Goal: Task Accomplishment & Management: Manage account settings

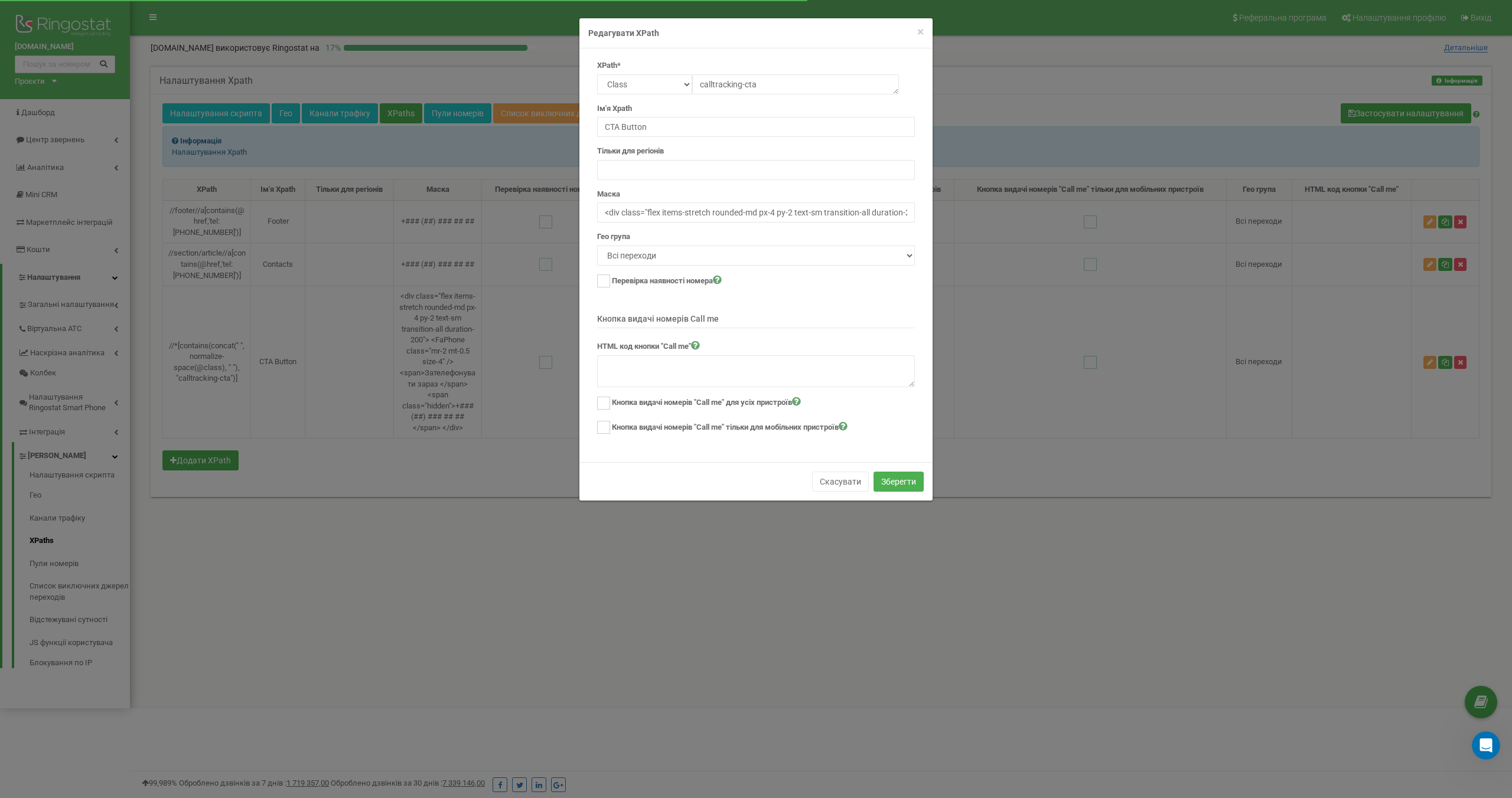
scroll to position [3400, 0]
click at [587, 535] on div "× Close Редагувати XPath XPath* Text Class Id Manual mode calltracking-cta Ім'я…" at bounding box center [756, 399] width 1512 height 798
click at [597, 559] on div "× Close Редагувати XPath XPath* Text Class Id Manual mode calltracking-cta Ім'я…" at bounding box center [756, 399] width 1512 height 798
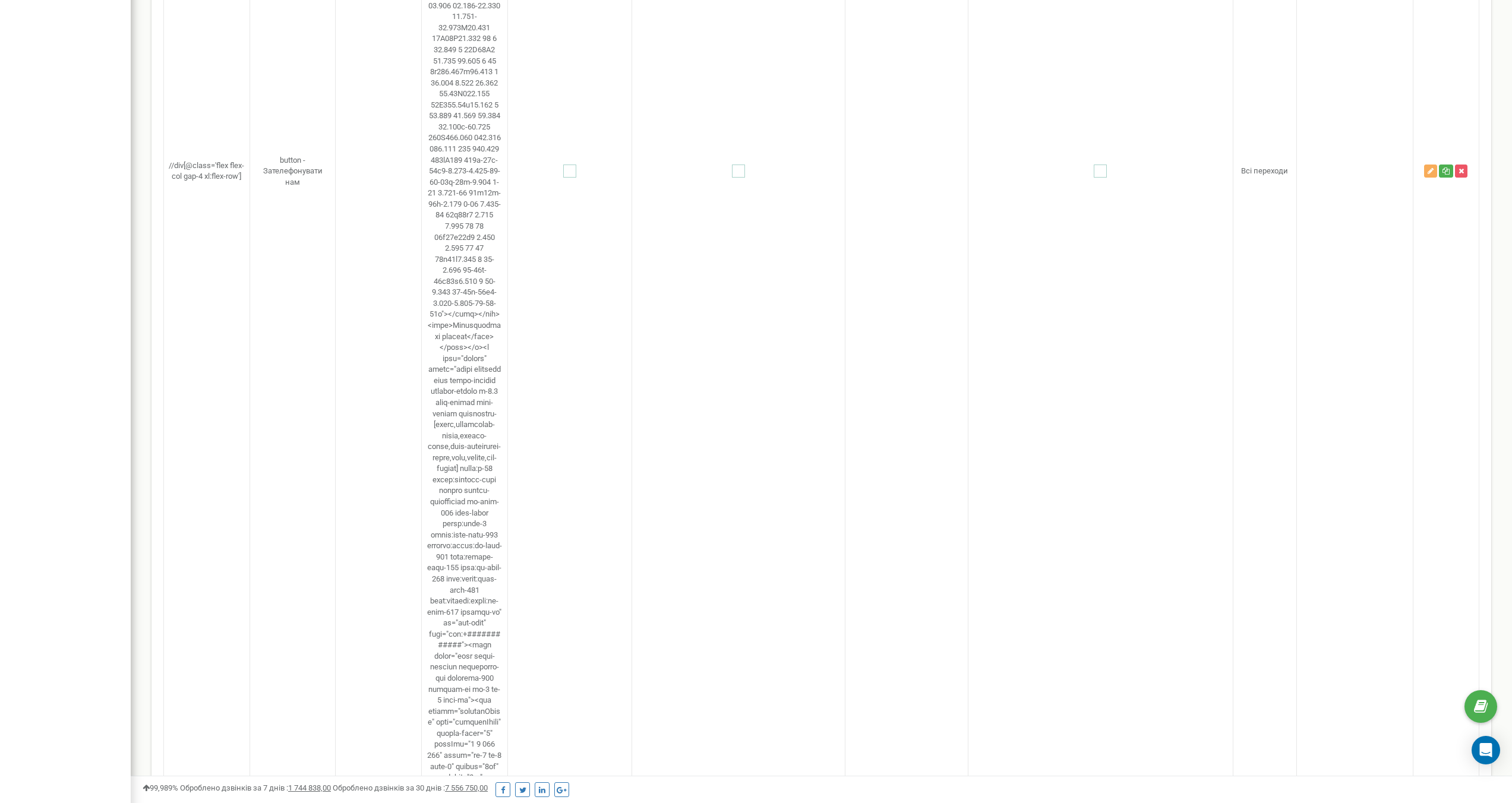
scroll to position [1098, 0]
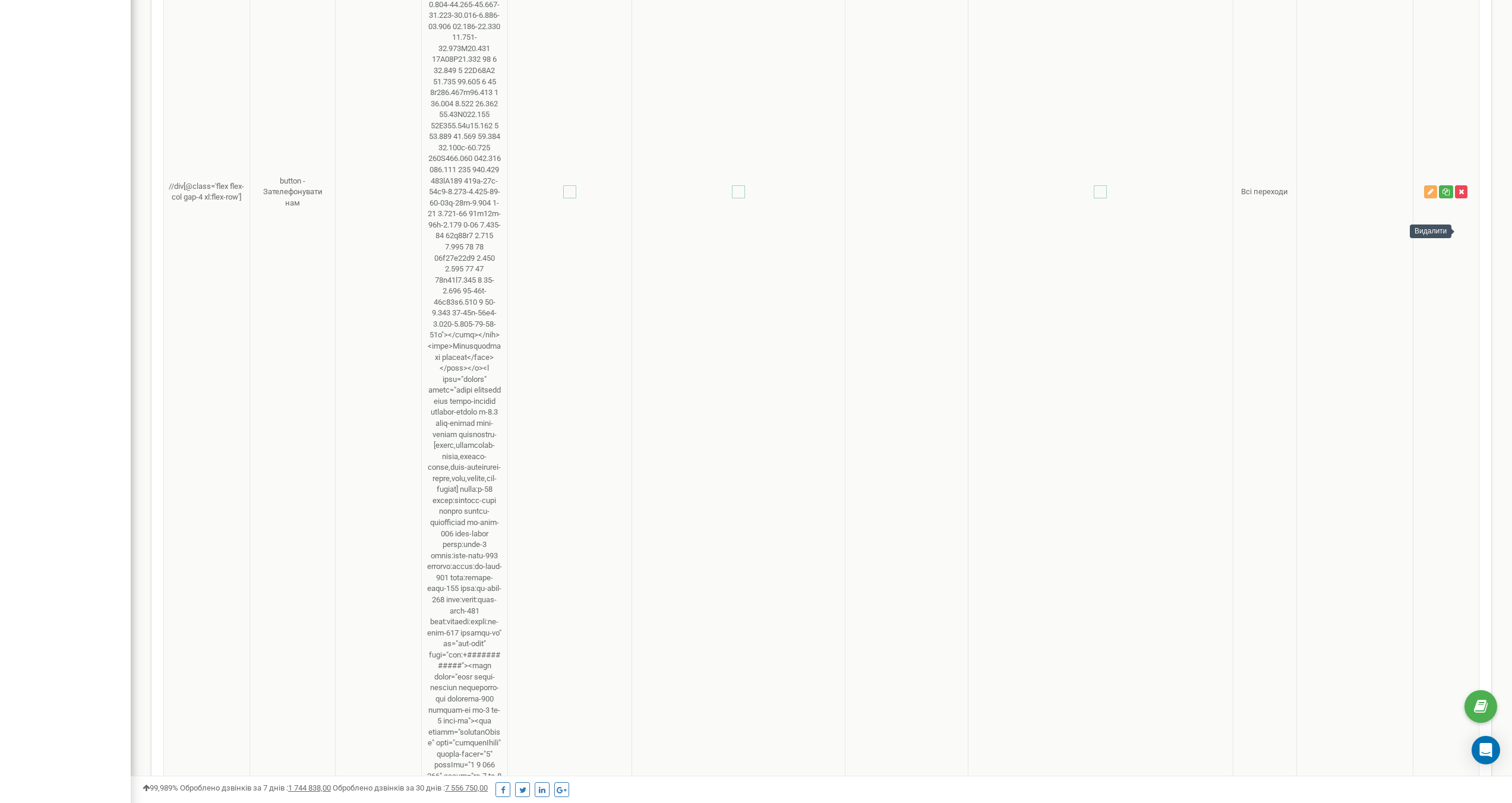
click at [1462, 195] on icon "button" at bounding box center [1461, 192] width 5 height 7
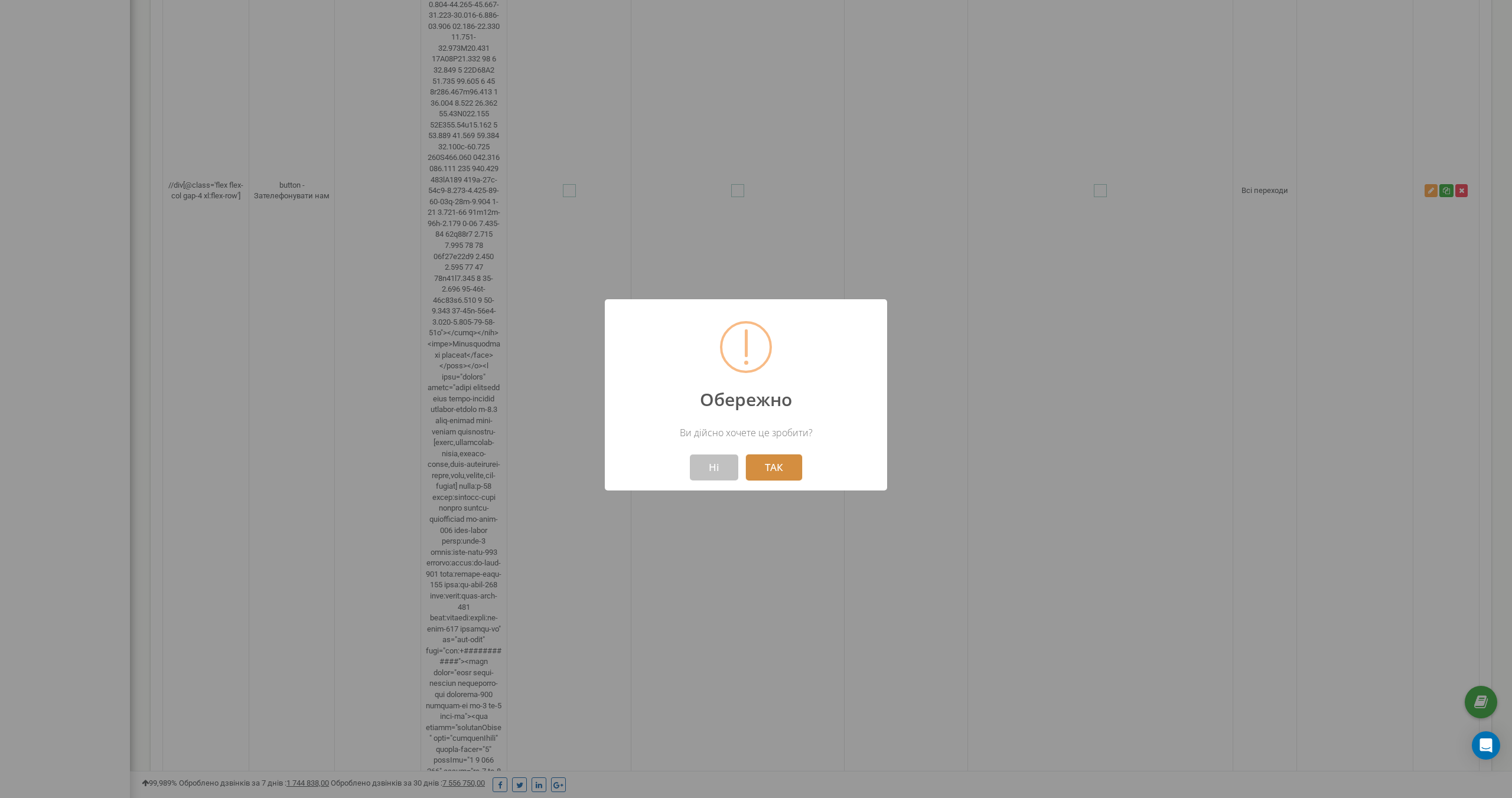
click at [781, 467] on button "ТАК" at bounding box center [774, 467] width 56 height 26
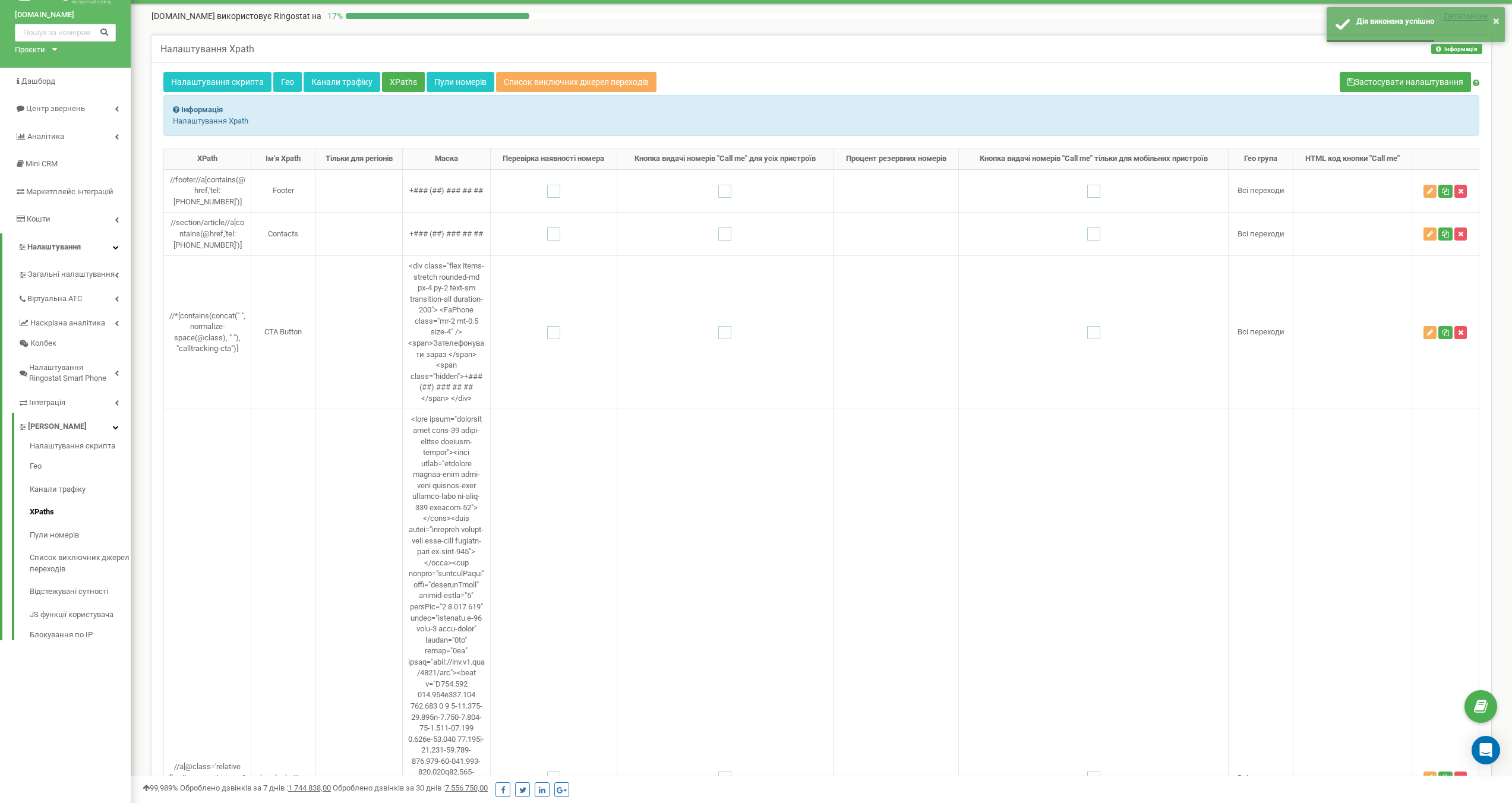
scroll to position [0, 0]
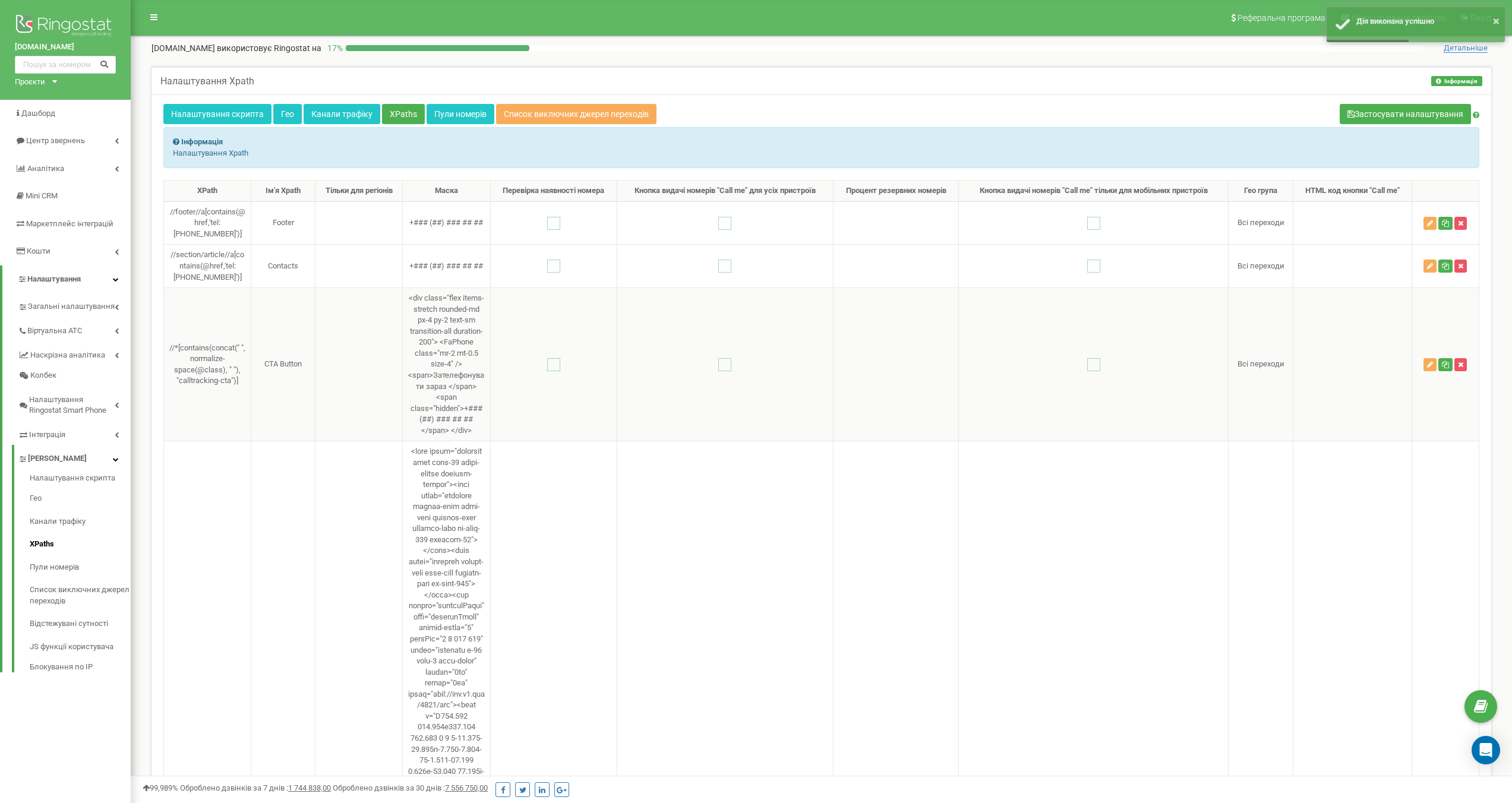
click at [655, 345] on td at bounding box center [724, 365] width 217 height 154
click at [1463, 364] on icon "button" at bounding box center [1461, 365] width 5 height 7
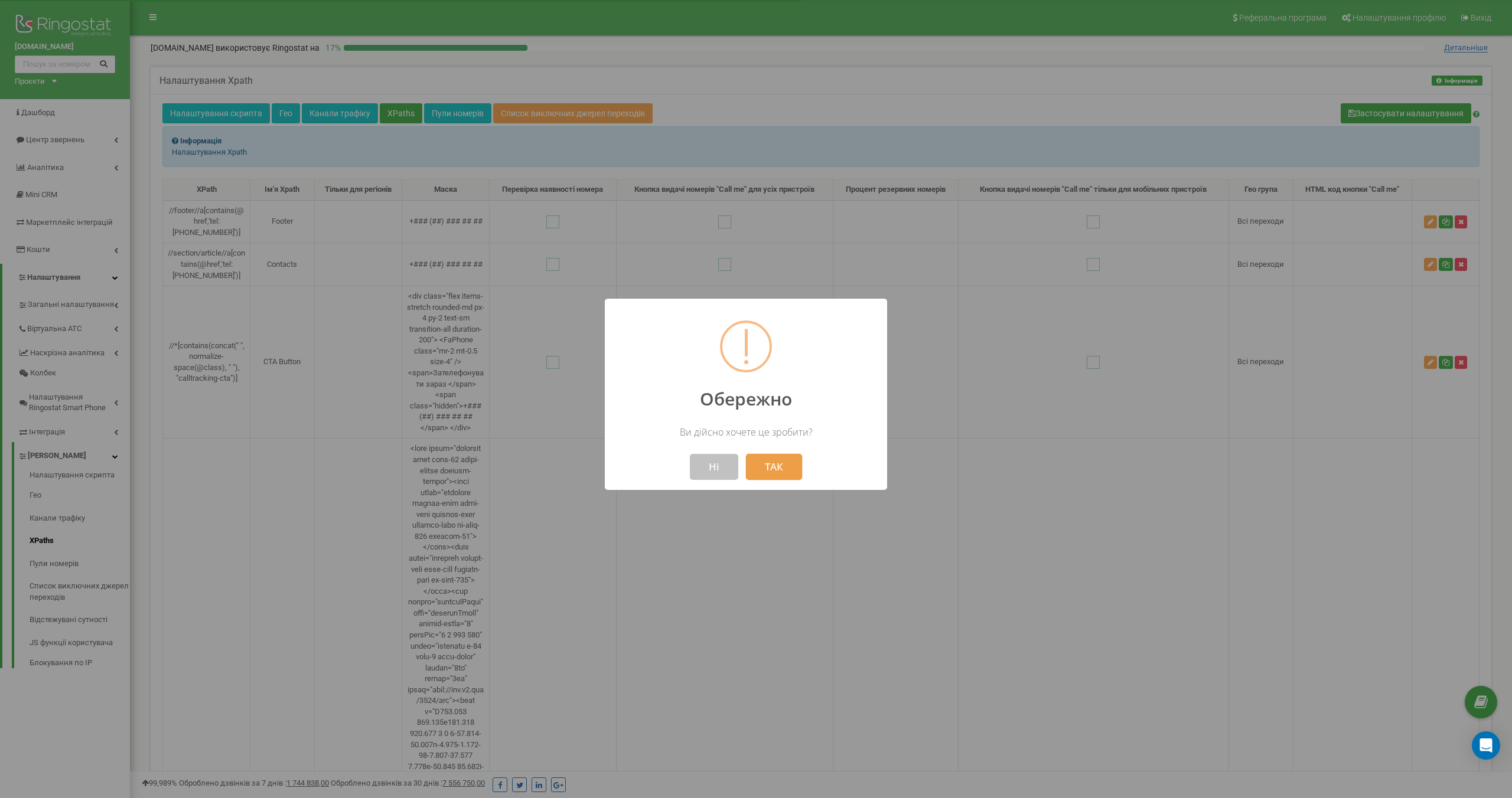
click at [790, 467] on button "ТАК" at bounding box center [774, 467] width 56 height 26
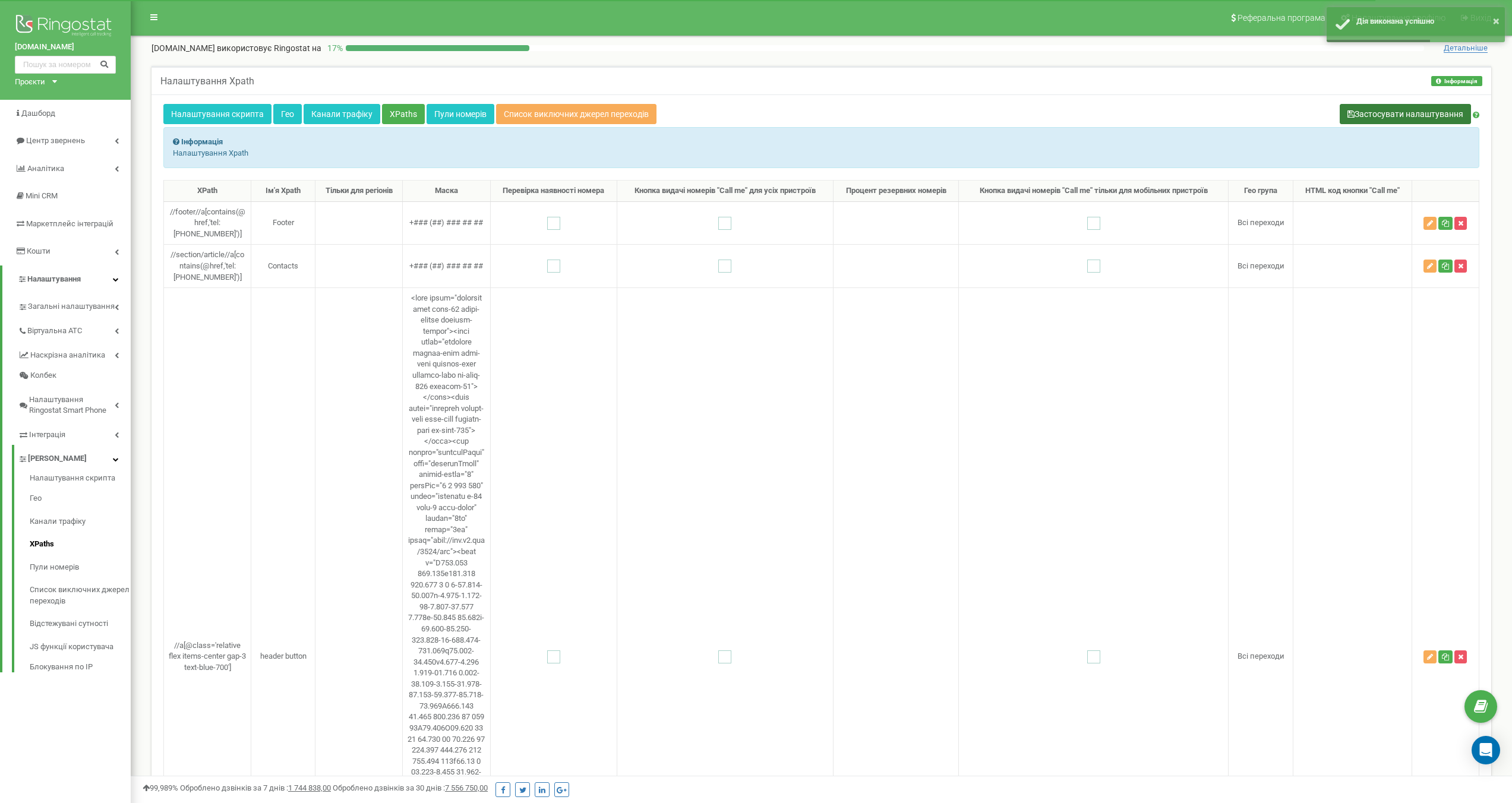
click at [1436, 116] on button "Застосувати налаштування" at bounding box center [1405, 114] width 131 height 20
click at [376, 90] on div "Налаштування Xpath Інформація Інформація Налаштування Xpath" at bounding box center [821, 80] width 1340 height 29
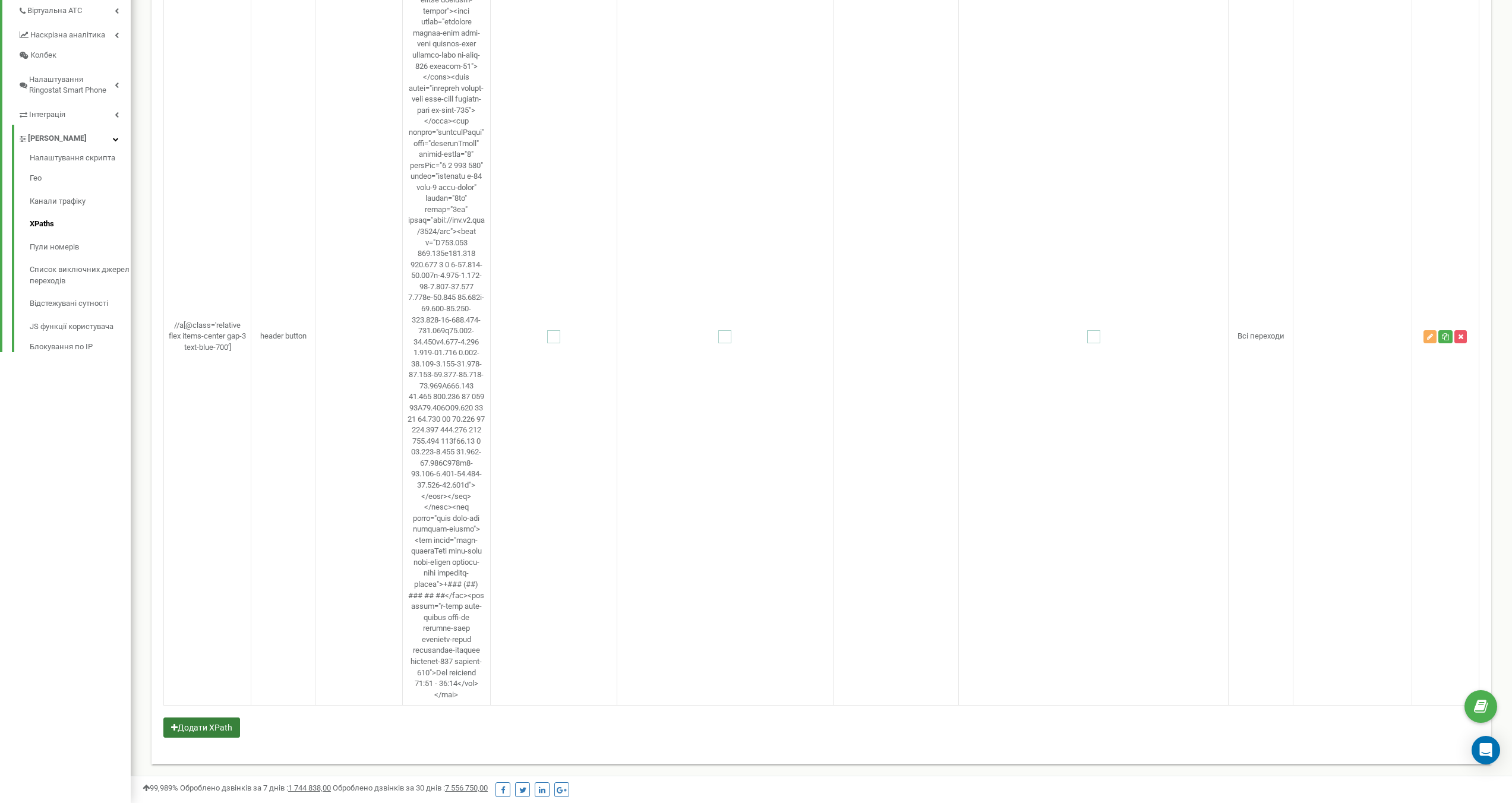
click at [214, 726] on button "Додати XPath" at bounding box center [201, 728] width 77 height 20
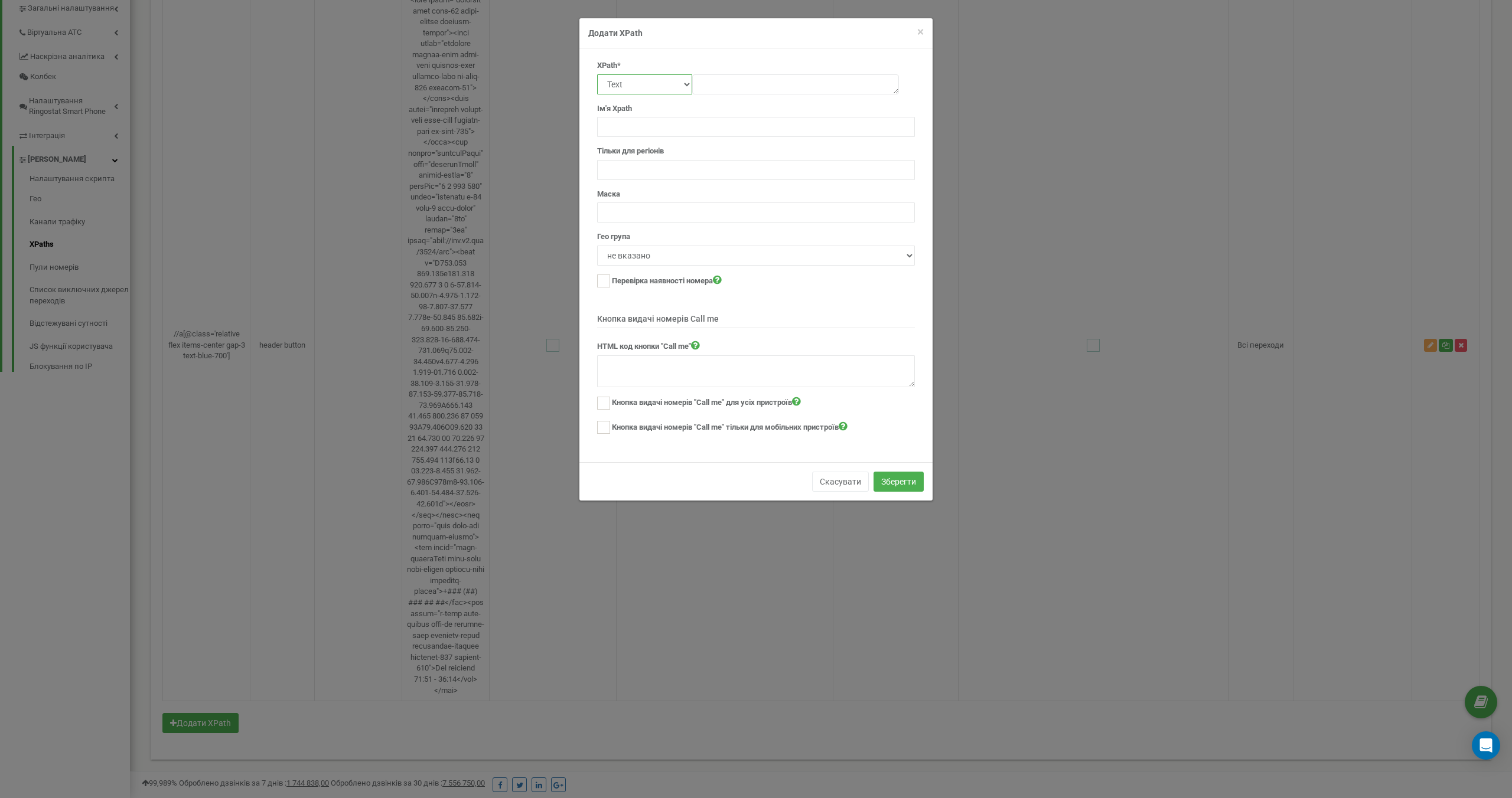
click at [681, 85] on select "Text Class Id Manual mode" at bounding box center [644, 85] width 95 height 20
select select "id"
click at [730, 81] on textarea at bounding box center [796, 85] width 207 height 20
paste textarea "calltracking-anchor"
type textarea "calltracking-anchor"
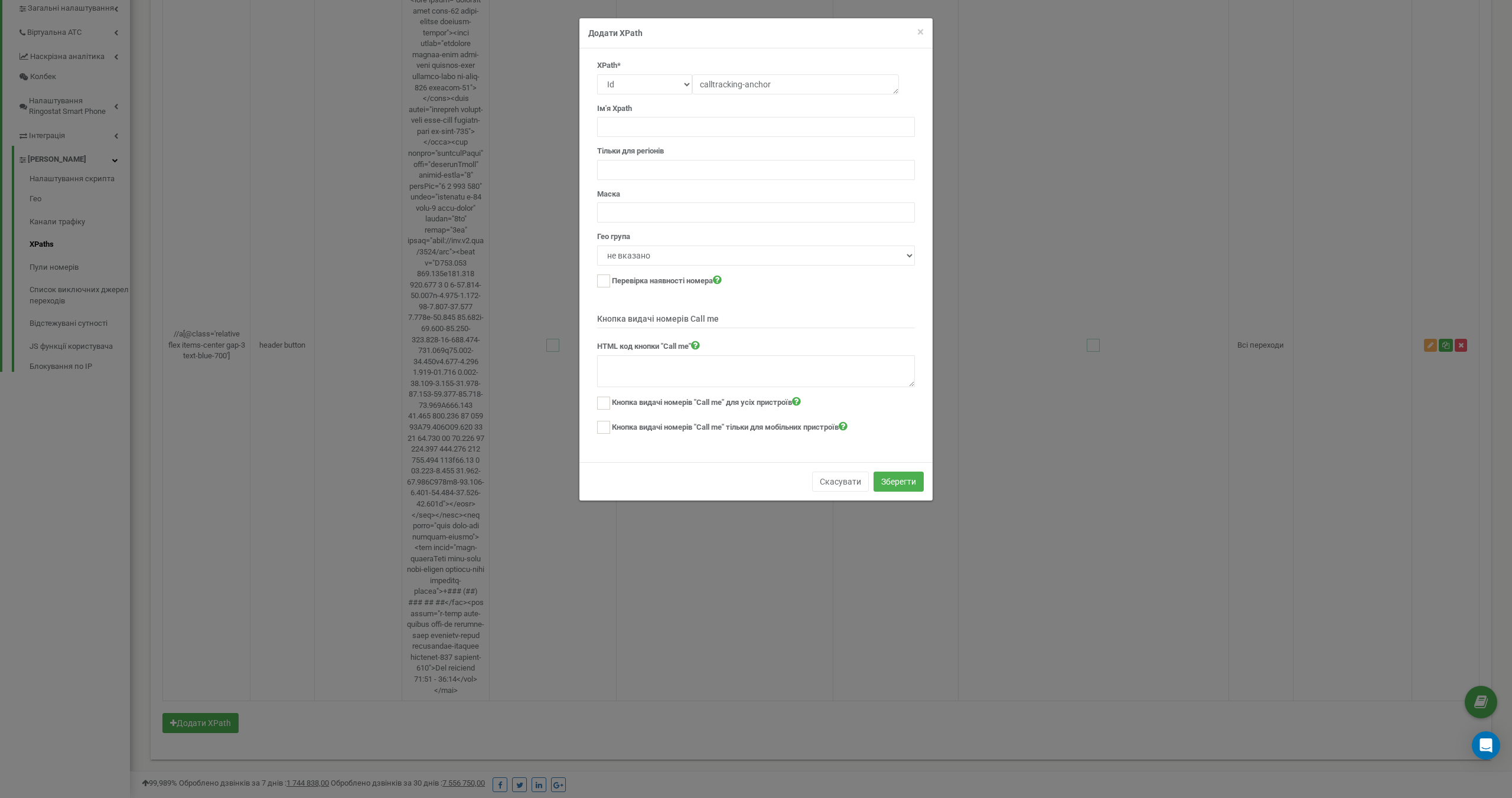
click at [710, 104] on div "Ім'я Xpath" at bounding box center [756, 110] width 318 height 55
click at [642, 212] on input "text" at bounding box center [756, 212] width 318 height 20
click at [640, 233] on div "Гео група не вказано Всі переходи" at bounding box center [756, 248] width 318 height 34
click at [635, 215] on input "text" at bounding box center [756, 212] width 318 height 20
paste input "+### (##) ### ## ##"
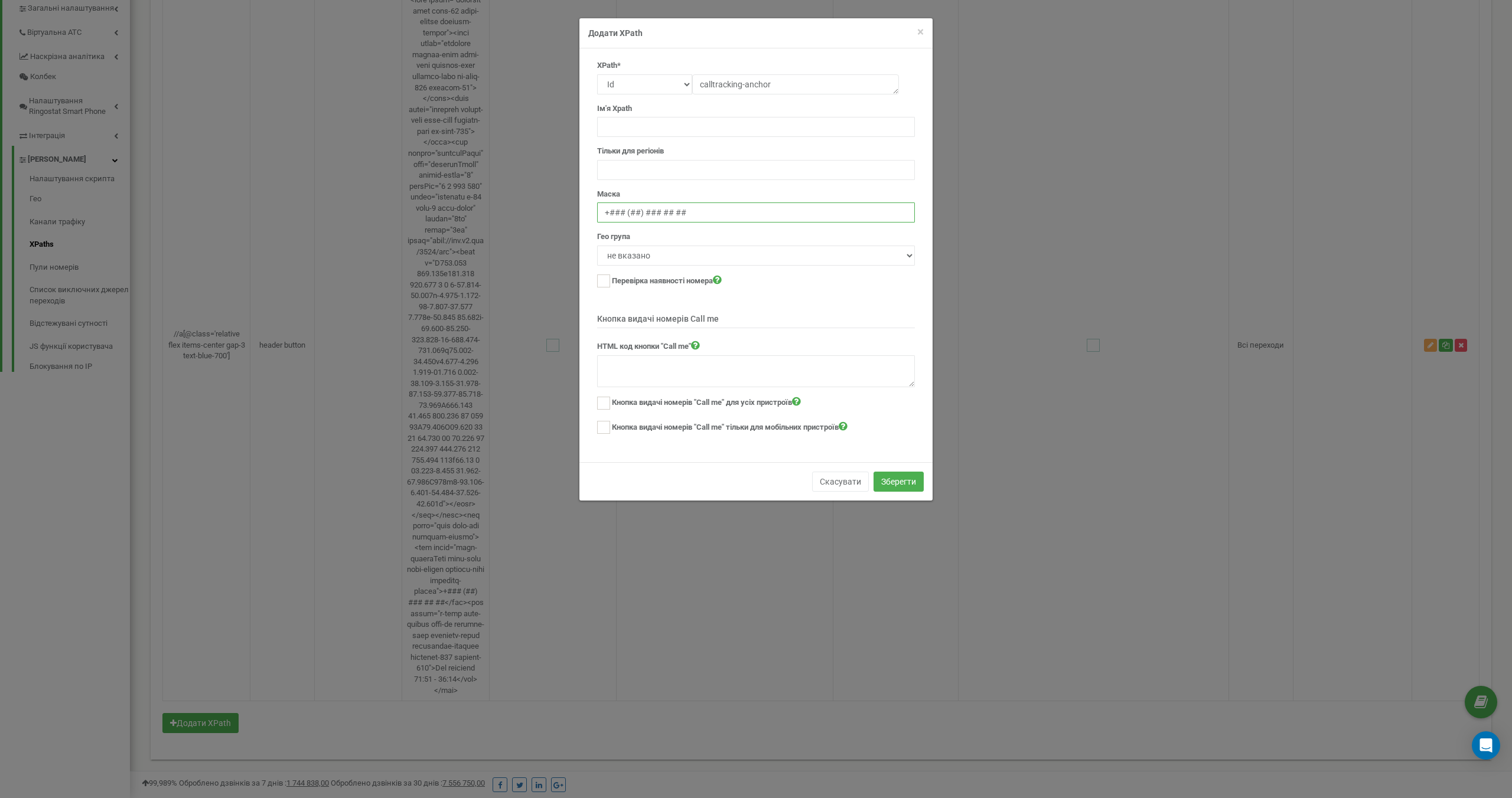
click at [604, 213] on input "+### (##) ### ## ##" at bounding box center [756, 212] width 318 height 20
type input "+### (##) ### ## ##"
click at [596, 244] on div "XPath* Text Class Id Manual mode calltracking-anchor Ім'я Xpath Тільки для регі…" at bounding box center [756, 253] width 336 height 384
click at [887, 477] on button "Зберегти" at bounding box center [899, 482] width 50 height 20
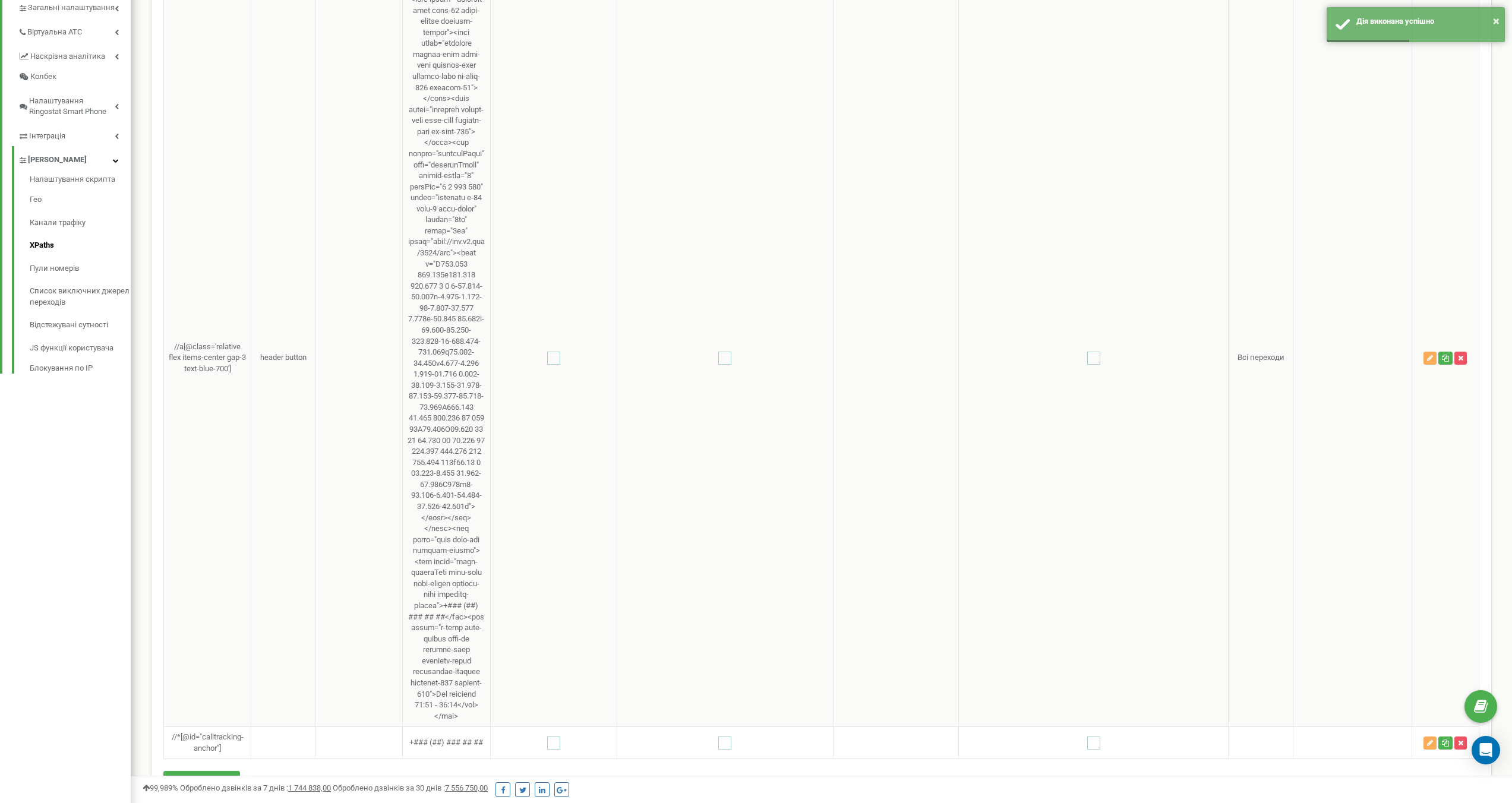
scroll to position [386, 0]
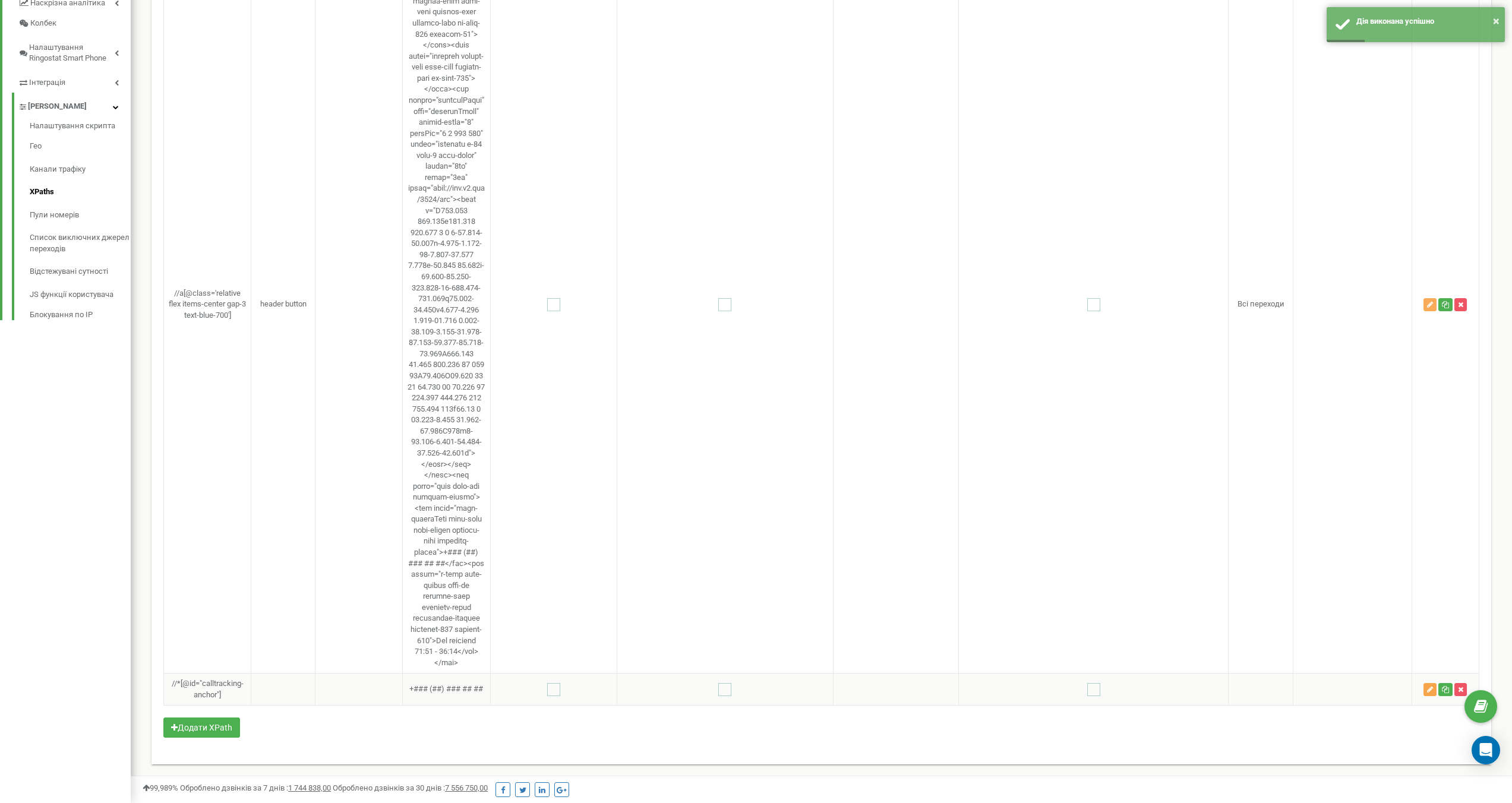
click at [1432, 690] on icon "button" at bounding box center [1429, 690] width 6 height 7
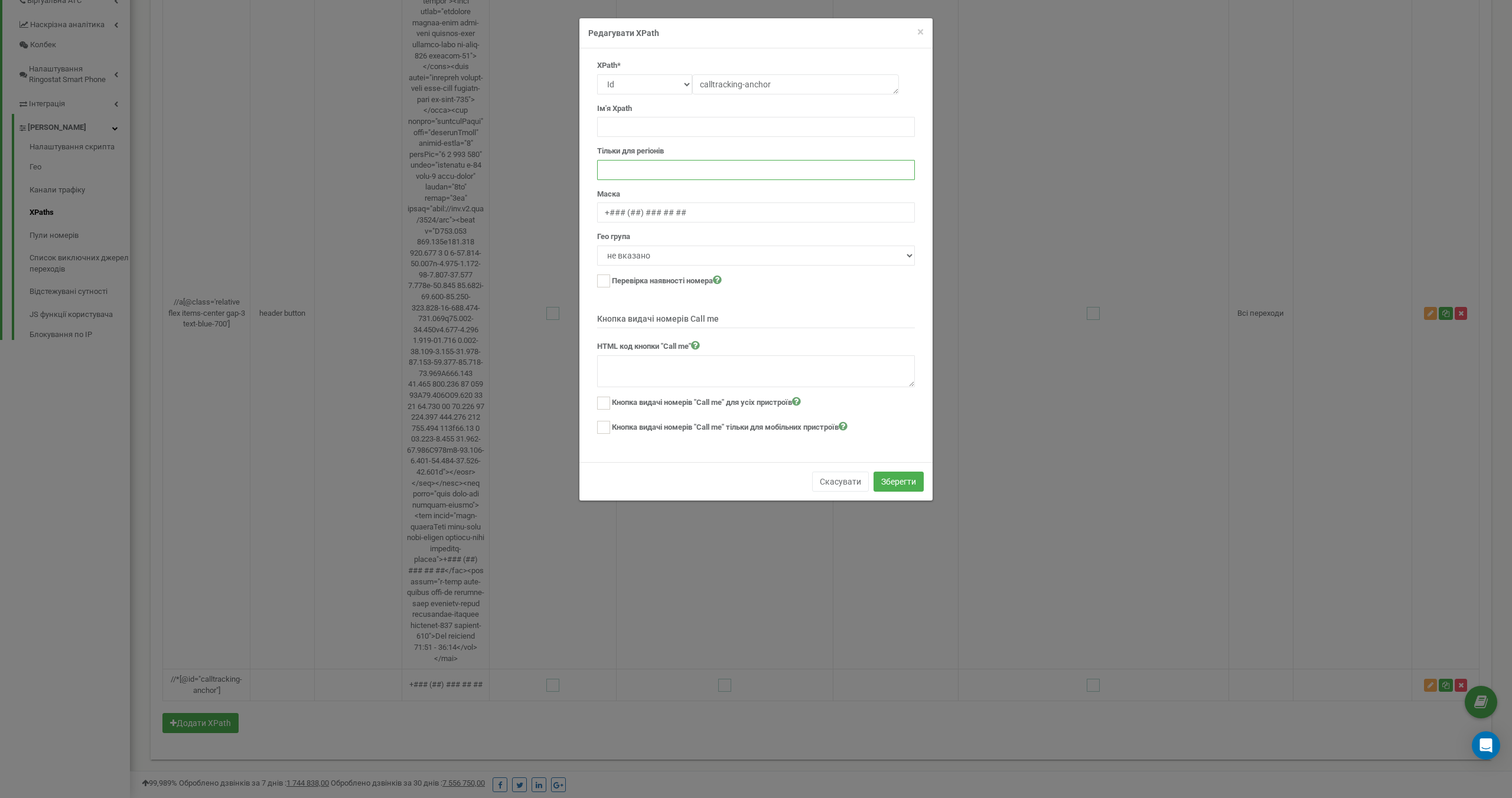
click at [688, 165] on input "text" at bounding box center [756, 170] width 318 height 20
click at [676, 153] on div "Тільки для регіонів" at bounding box center [756, 163] width 318 height 34
click at [657, 256] on select "не вказано Всі переходи" at bounding box center [756, 256] width 318 height 20
select select "1"
click at [893, 483] on button "Зберегти" at bounding box center [899, 482] width 50 height 20
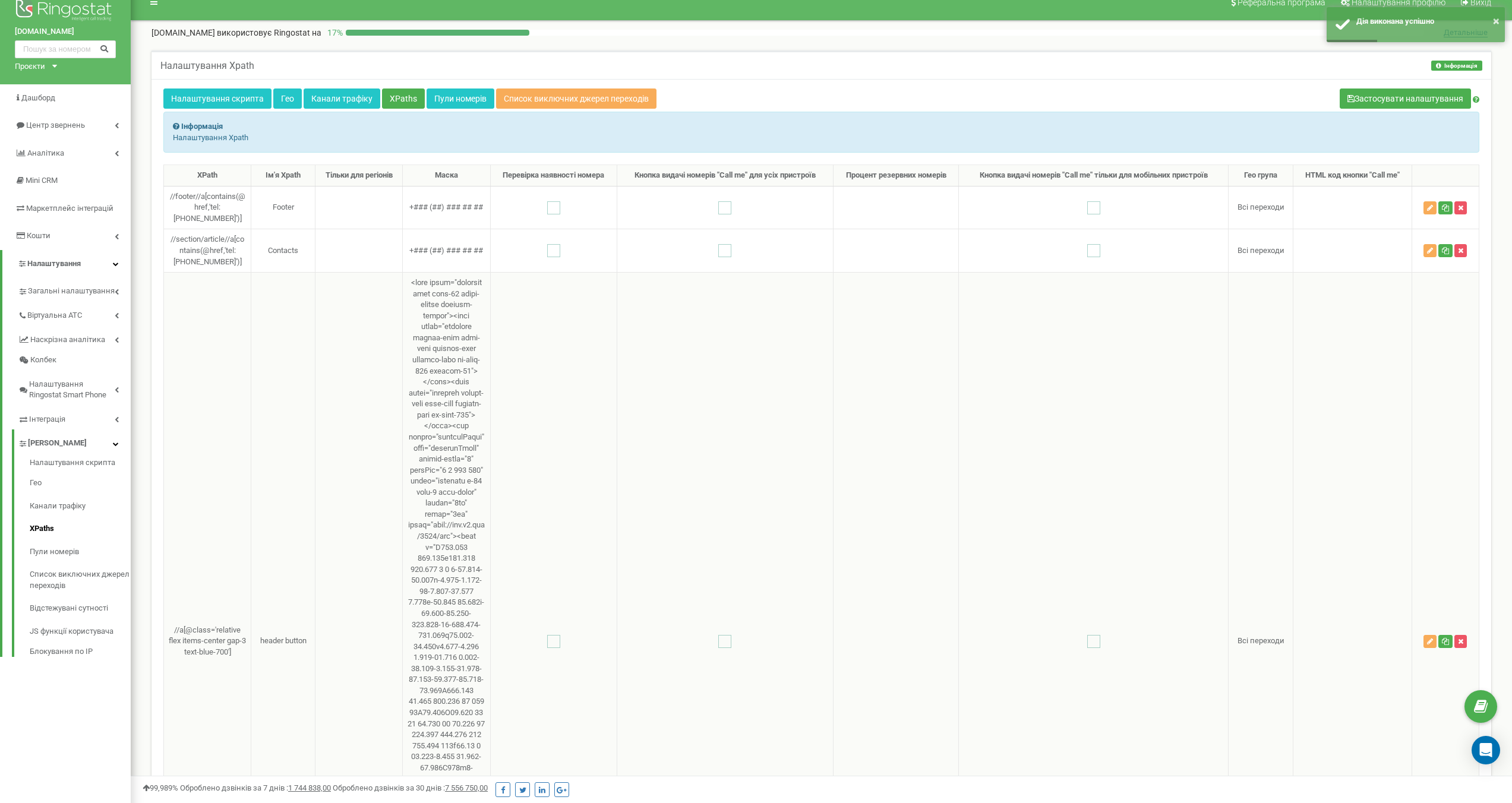
scroll to position [0, 0]
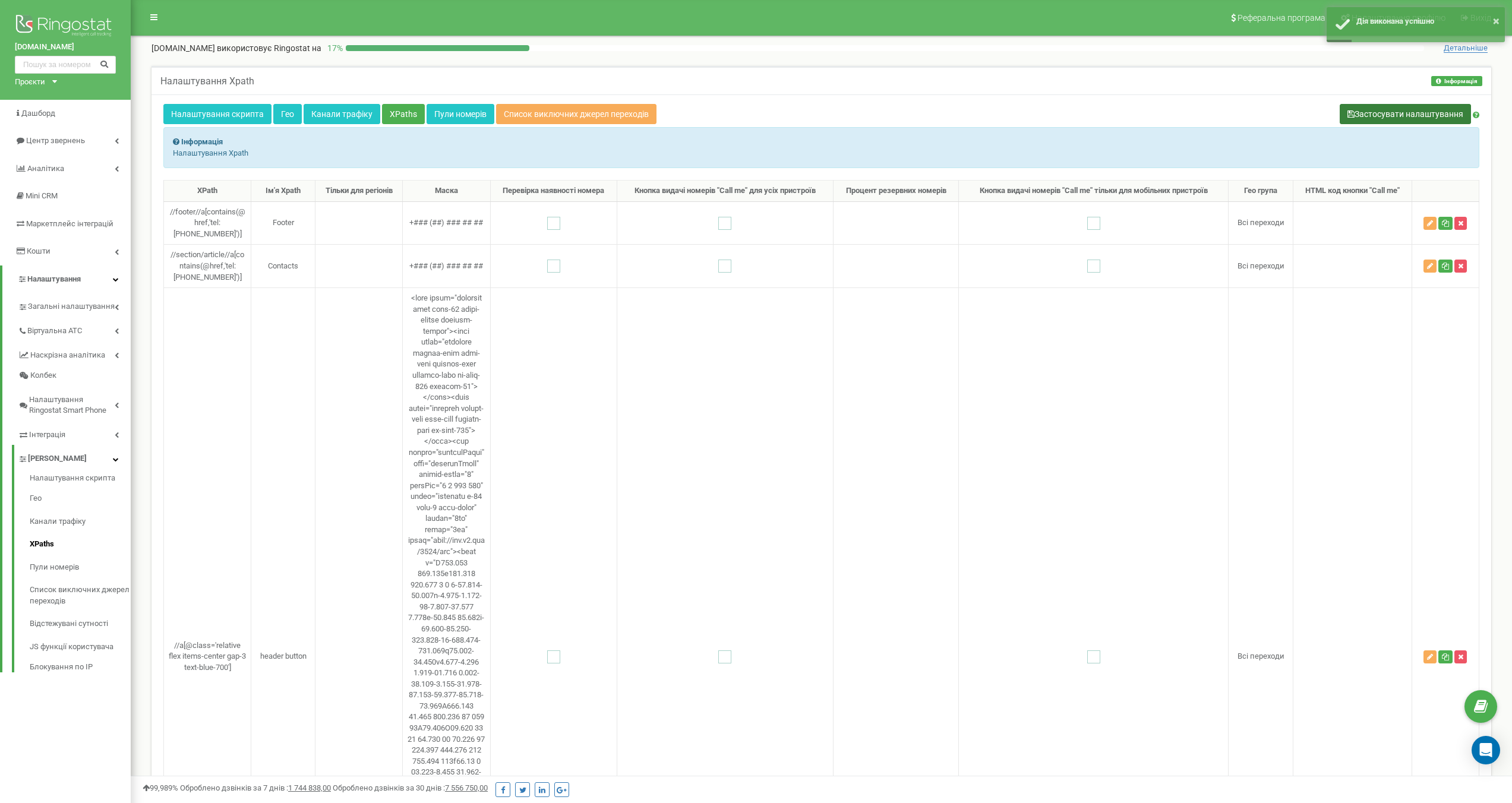
click at [1416, 120] on button "Застосувати налаштування" at bounding box center [1405, 114] width 131 height 20
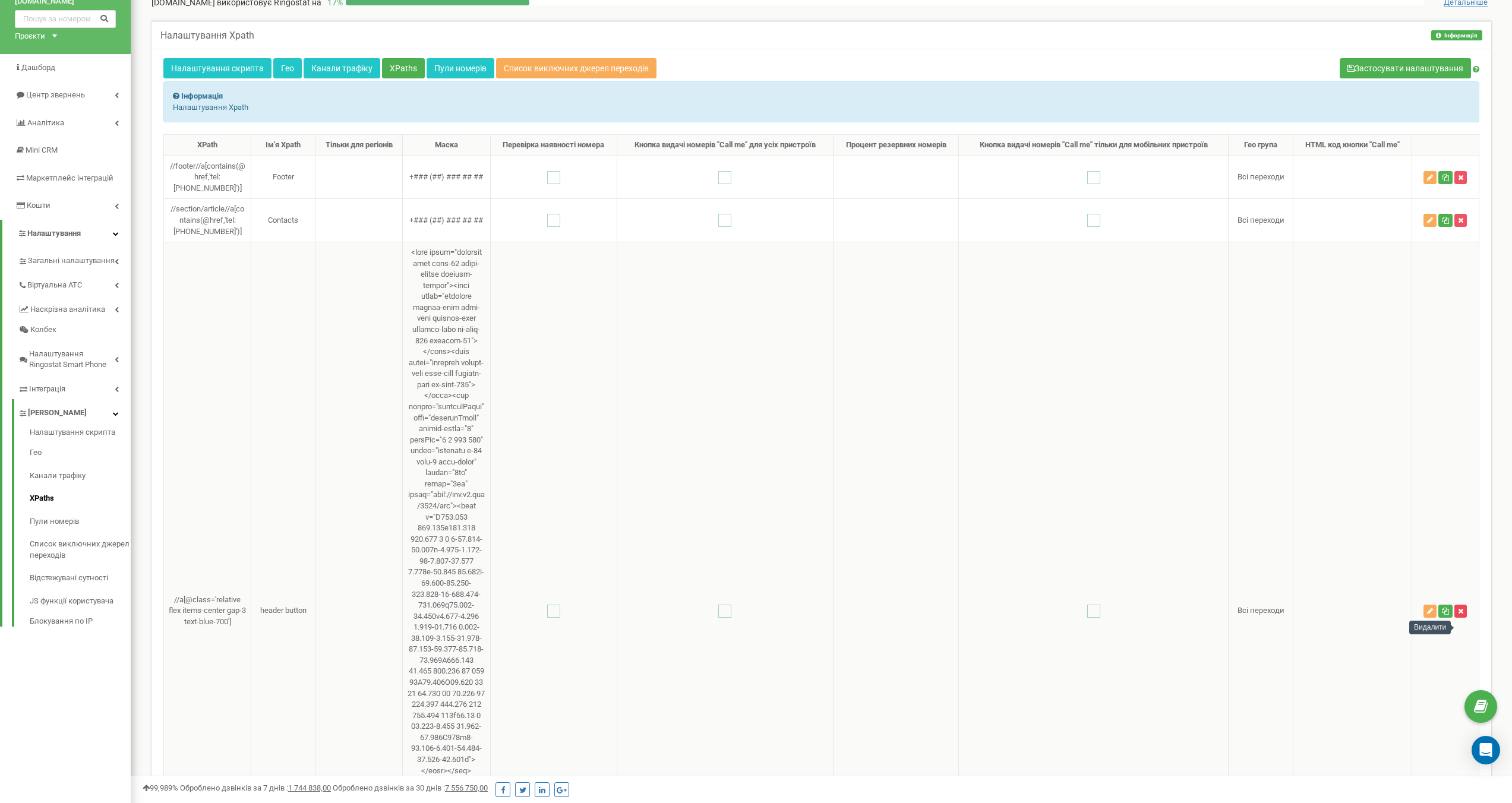
click at [1463, 615] on icon "button" at bounding box center [1461, 611] width 5 height 7
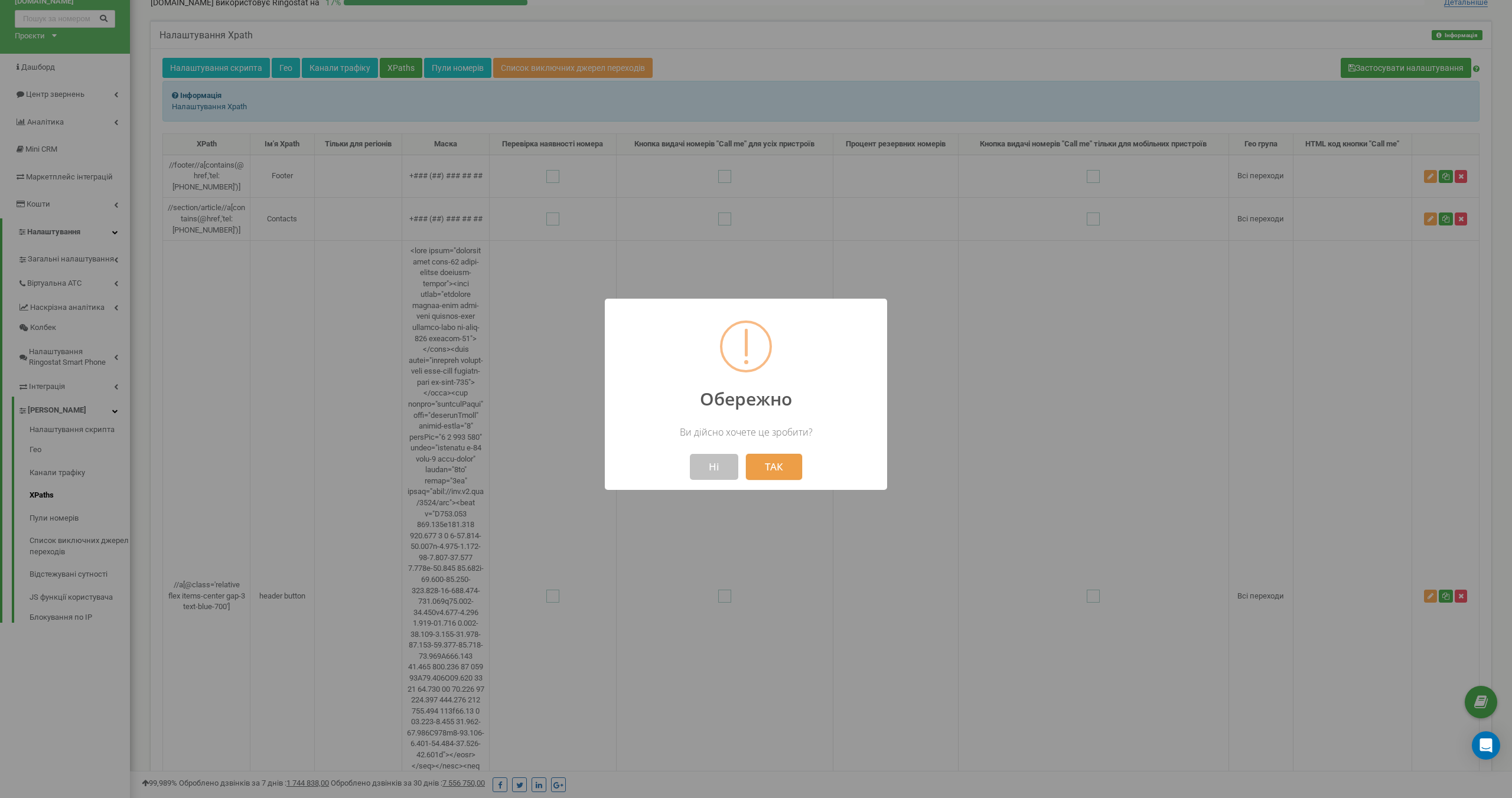
click at [788, 464] on button "ТАК" at bounding box center [774, 467] width 56 height 26
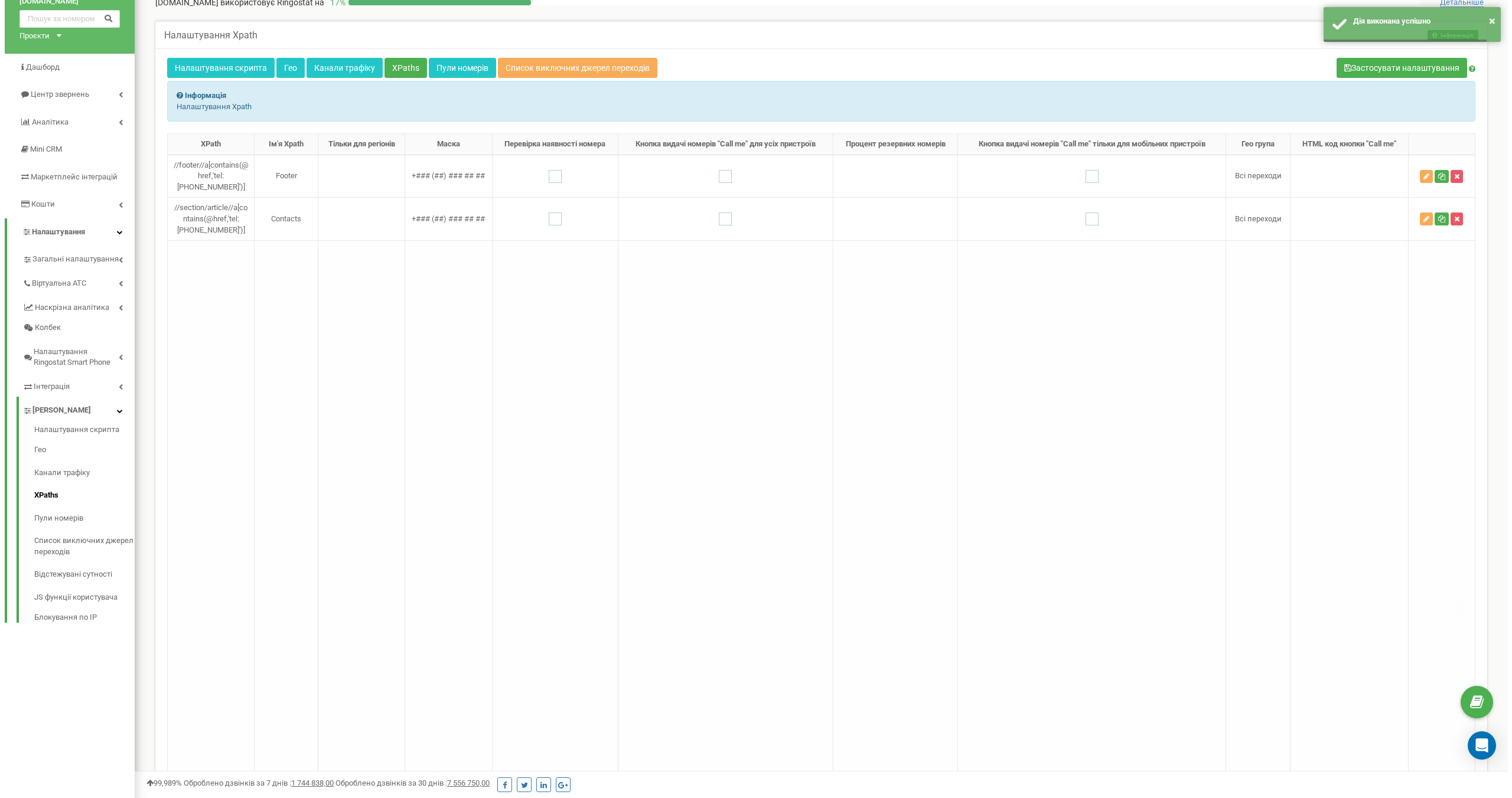
scroll to position [0, 0]
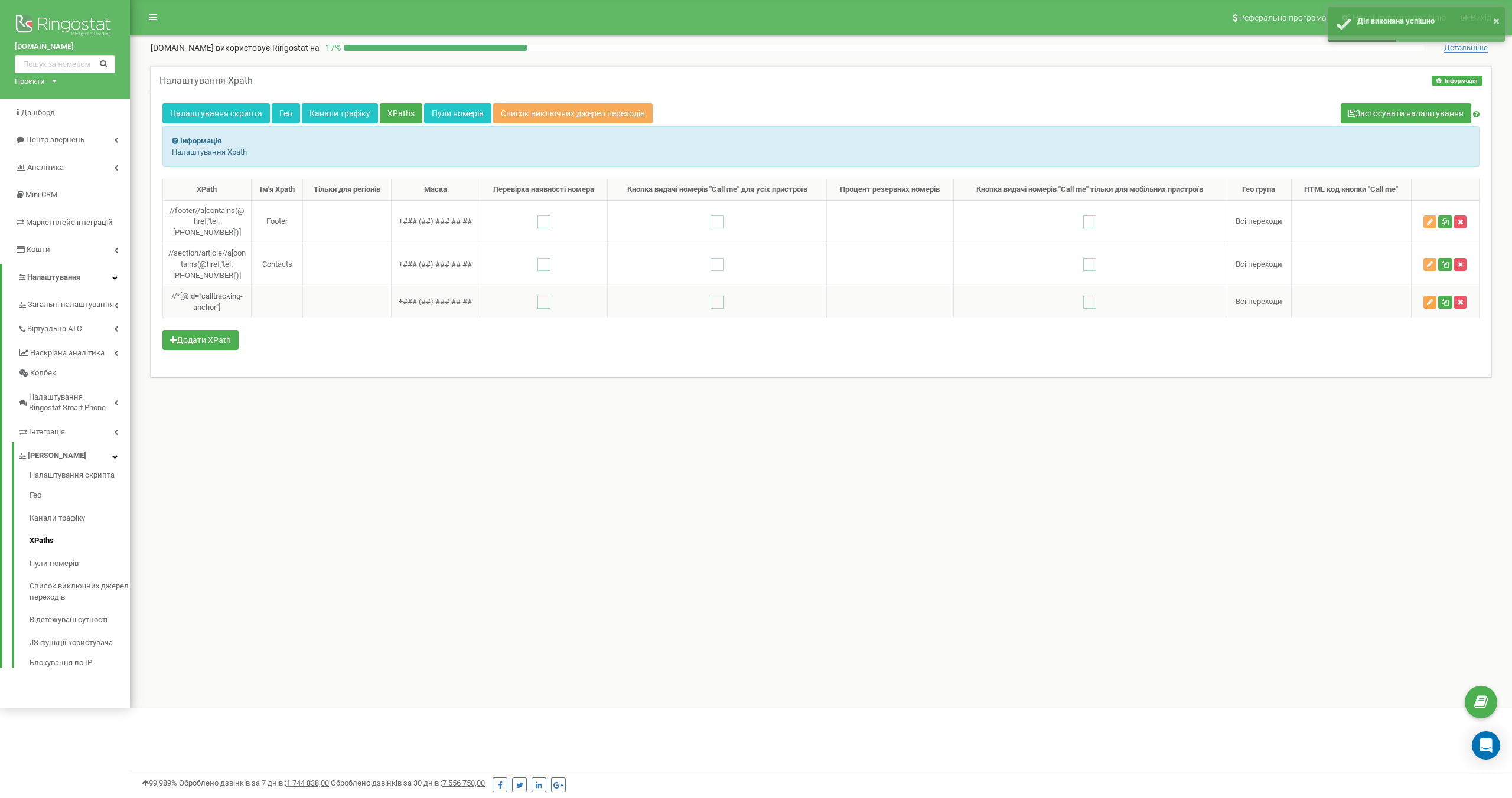
click at [1431, 302] on icon "button" at bounding box center [1430, 302] width 6 height 7
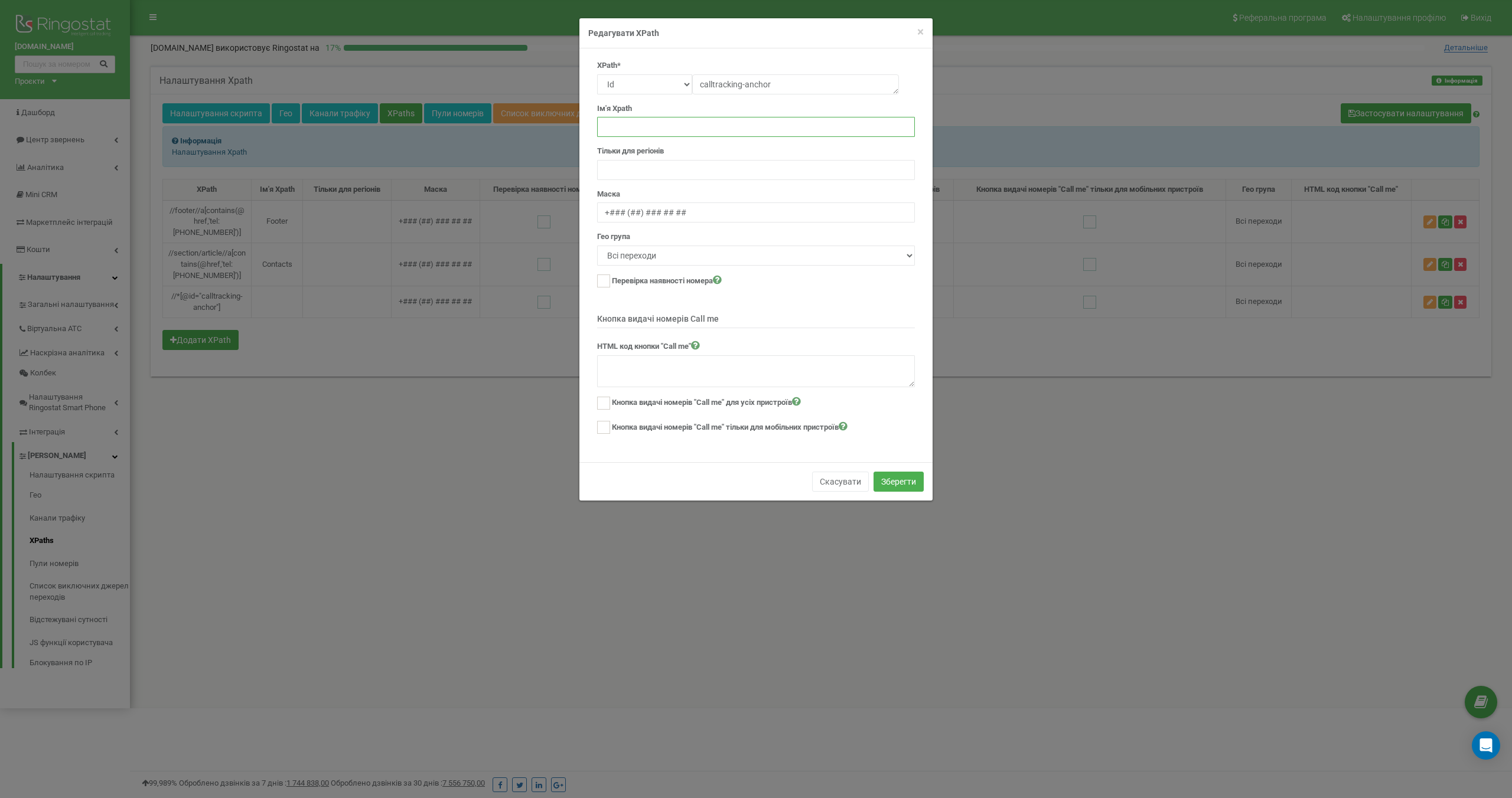
click at [681, 131] on input "text" at bounding box center [756, 127] width 318 height 20
type input "Generic Anchor"
click at [735, 149] on div "Тільки для регіонів" at bounding box center [756, 163] width 318 height 34
click at [917, 482] on button "Зберегти" at bounding box center [899, 482] width 50 height 20
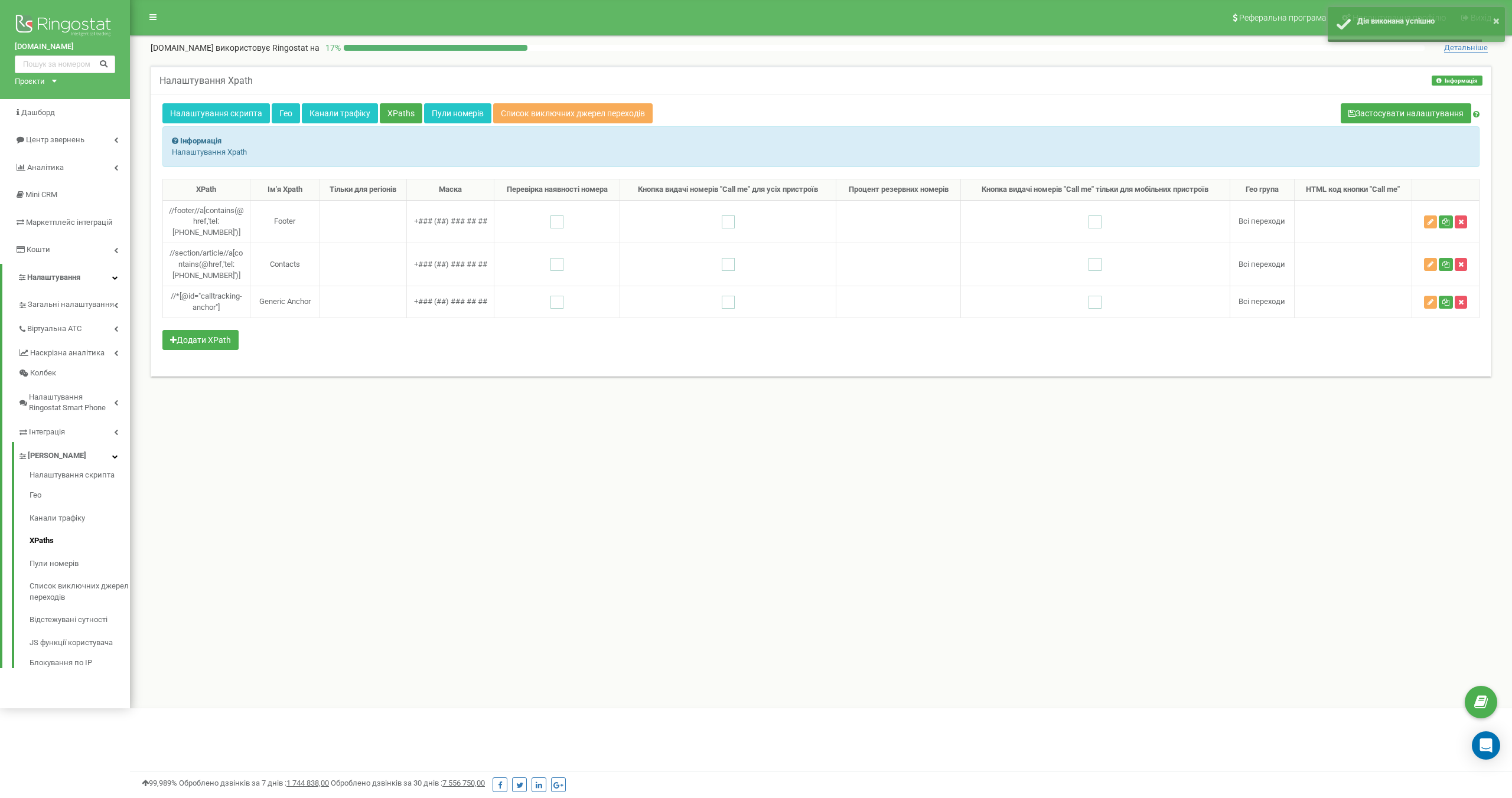
click at [583, 346] on div "XPath Ім'я Xpath Тільки для регіонів Маска Перевірка наявності номера Кнопка ви…" at bounding box center [820, 272] width 1317 height 186
click at [1429, 118] on button "Застосувати налаштування" at bounding box center [1405, 113] width 130 height 20
click at [533, 454] on div "Реферальна програма Налаштування профілю Вихід wisewater.com.ua використовує Ri…" at bounding box center [821, 354] width 1382 height 708
click at [952, 338] on div "XPath Ім'я Xpath Тільки для регіонів Маска Перевірка наявності номера Кнопка ви…" at bounding box center [820, 272] width 1317 height 186
click at [1465, 220] on button "button" at bounding box center [1461, 222] width 13 height 13
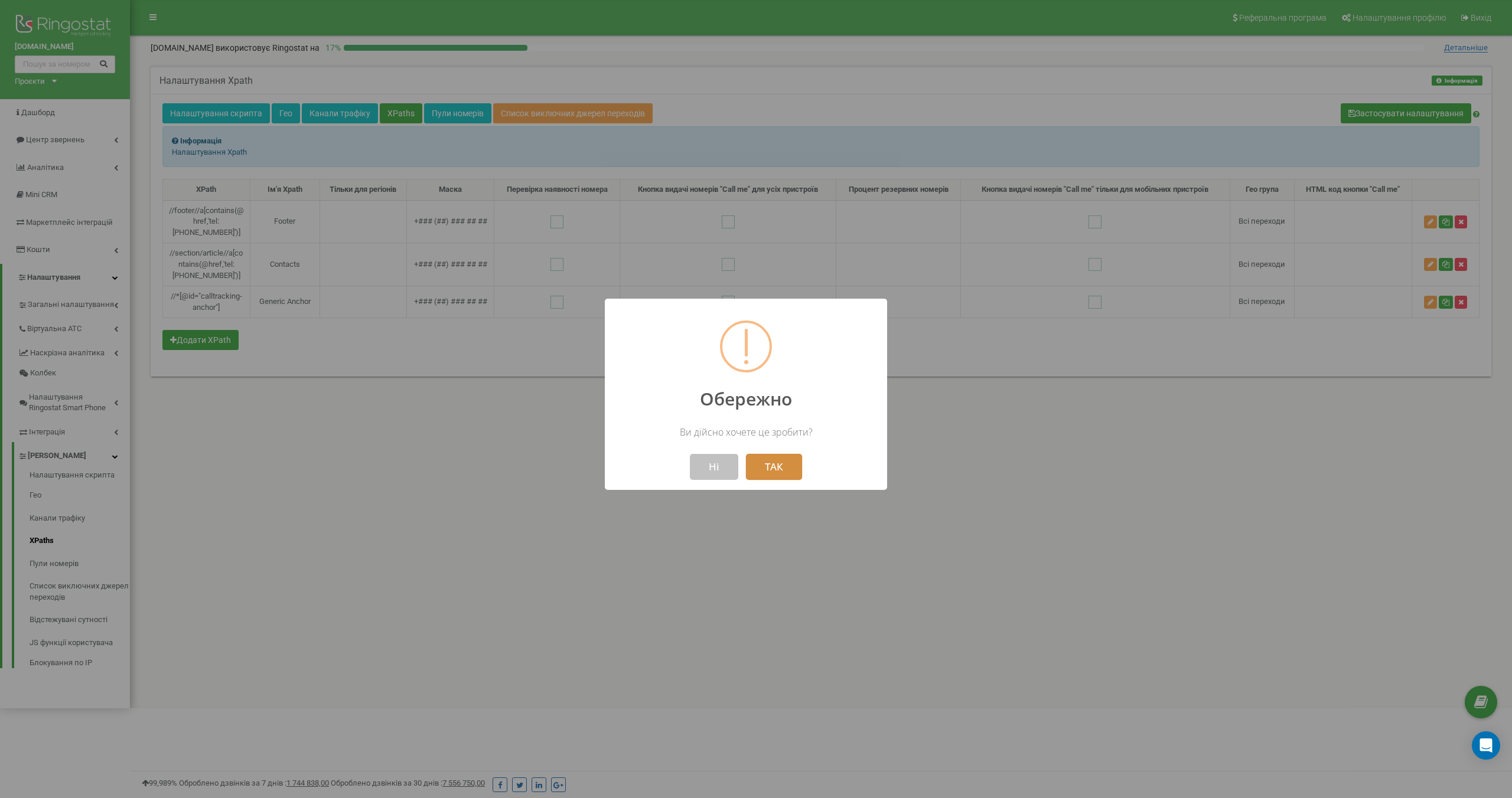
click at [772, 462] on button "ТАК" at bounding box center [774, 467] width 56 height 26
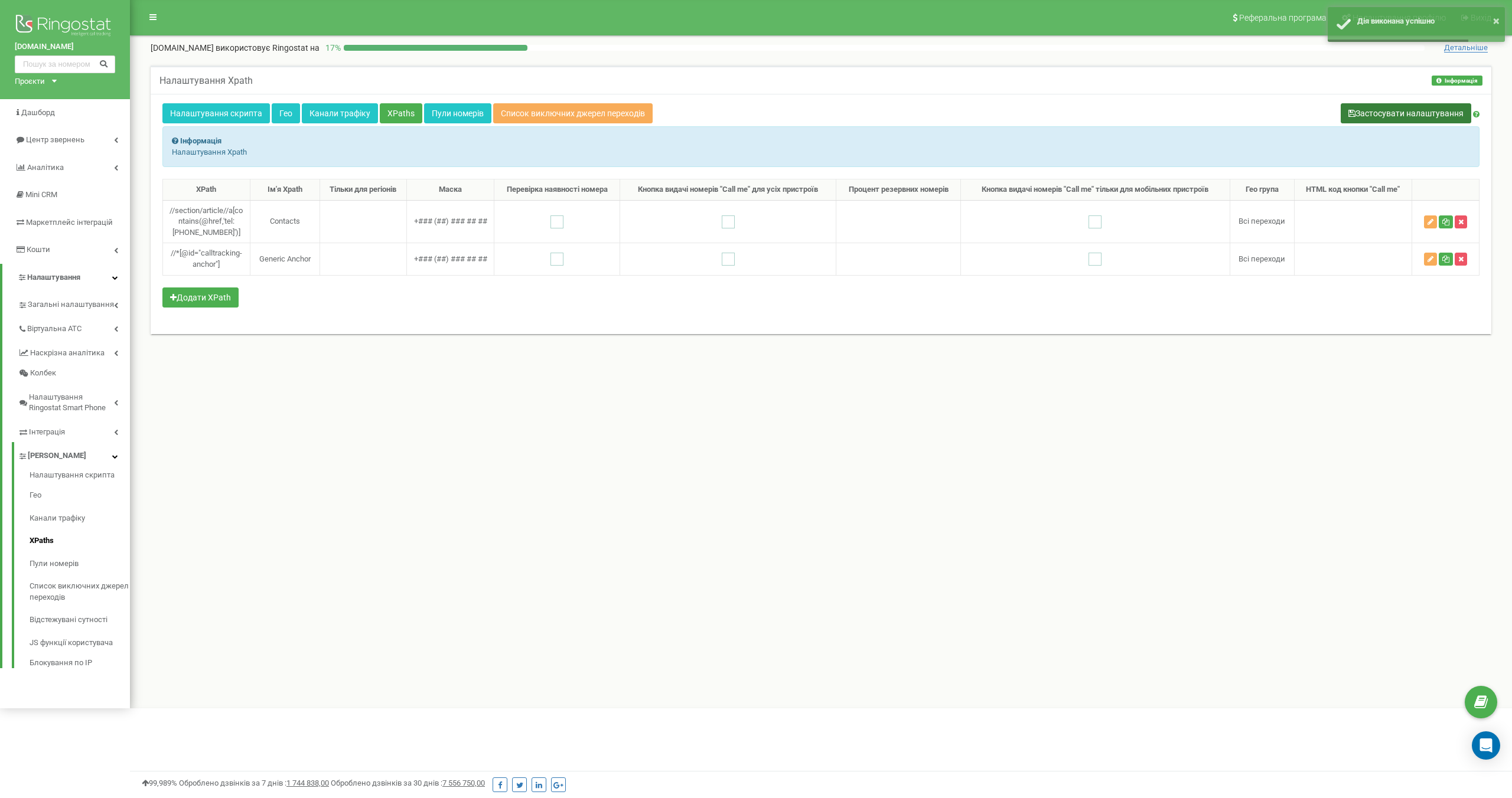
click at [1364, 109] on button "Застосувати налаштування" at bounding box center [1405, 113] width 130 height 20
click at [420, 316] on div "XPath Ім'я Xpath Тільки для регіонів Маска Перевірка наявності номера Кнопка ви…" at bounding box center [820, 250] width 1317 height 143
click at [1463, 222] on icon "button" at bounding box center [1461, 222] width 5 height 7
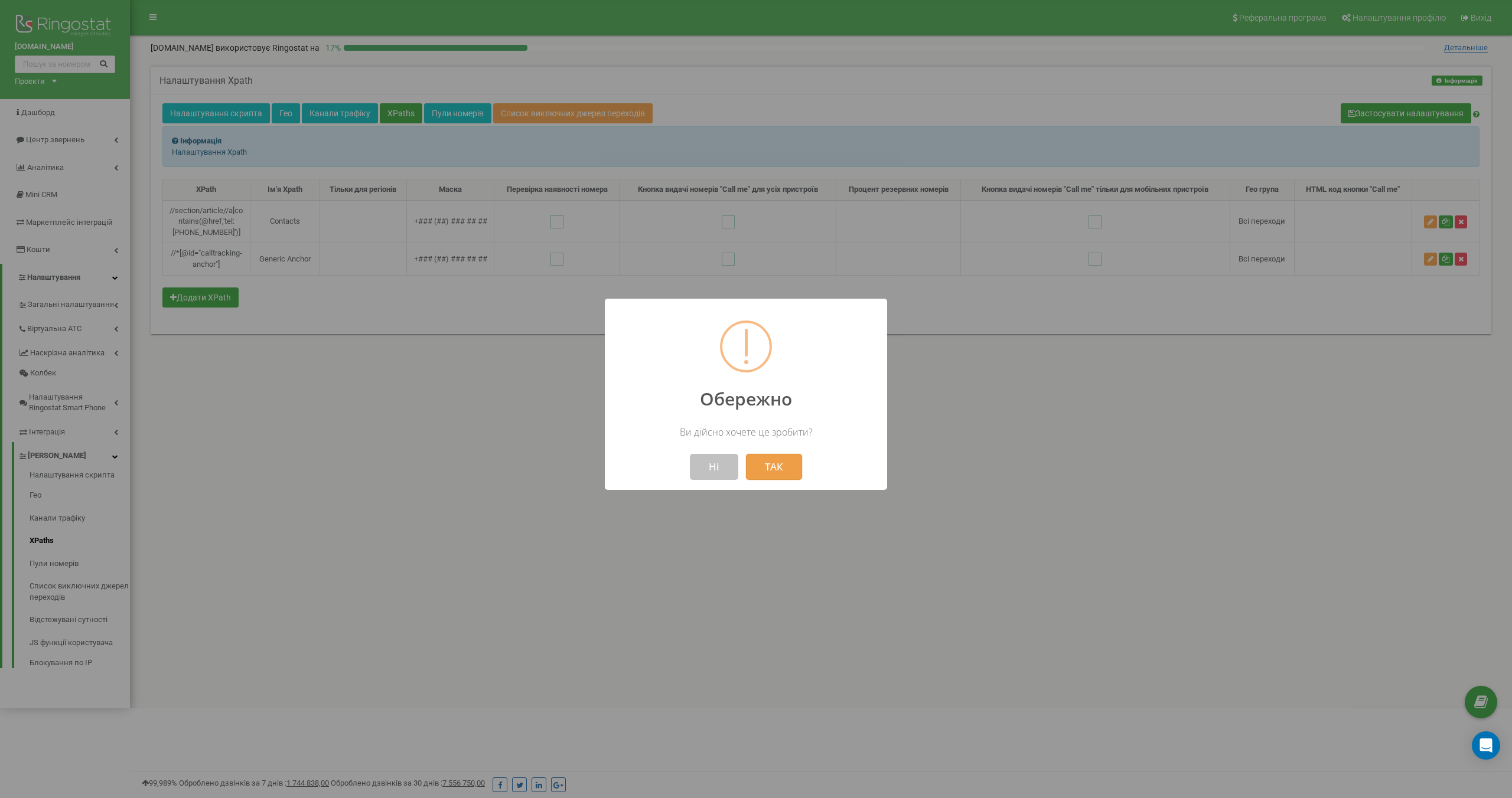
click at [784, 469] on button "ТАК" at bounding box center [774, 467] width 56 height 26
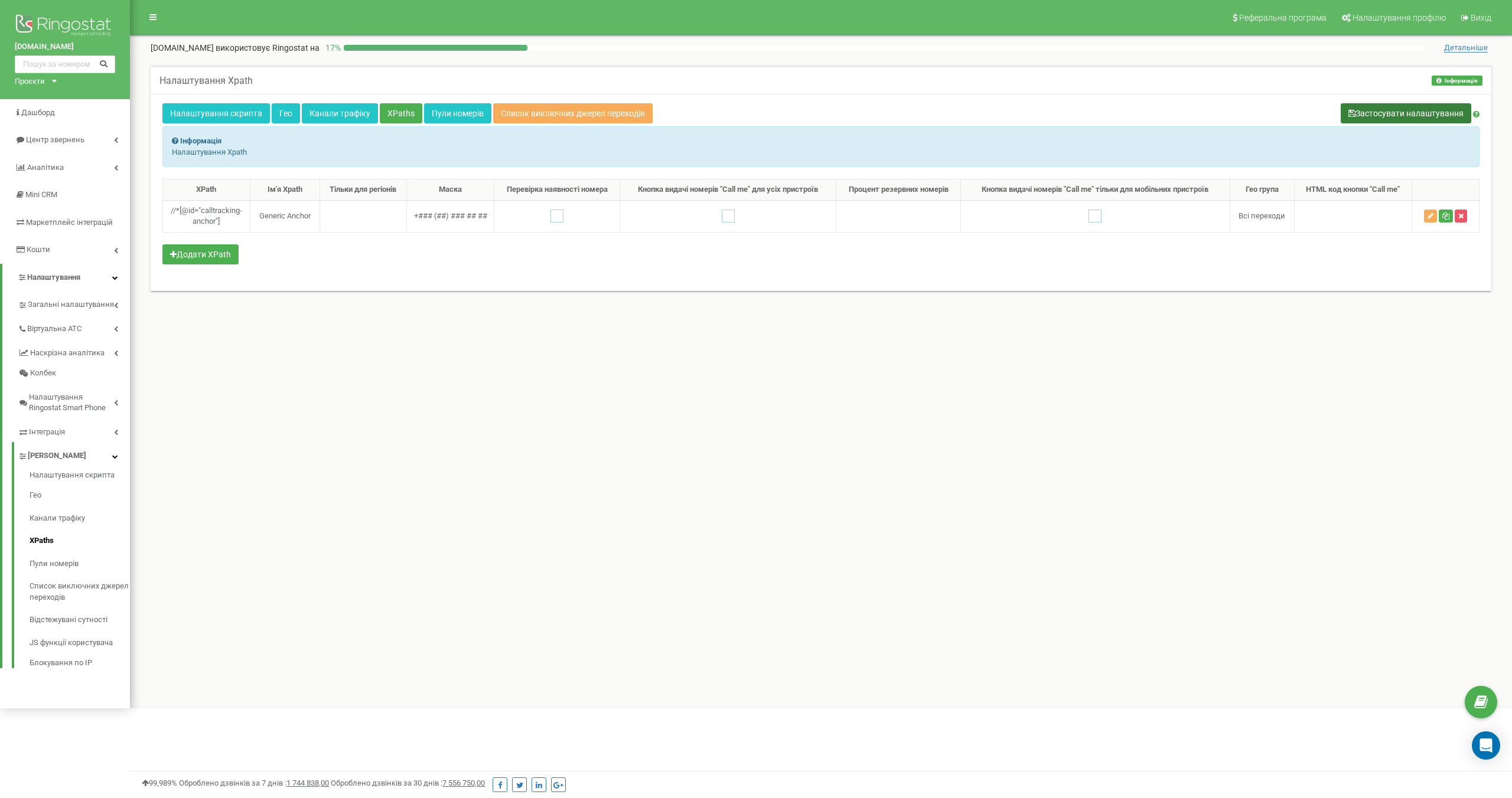
click at [1441, 110] on button "Застосувати налаштування" at bounding box center [1405, 113] width 130 height 20
click at [688, 310] on div "Налаштування Xpath Інформація Інформація Налаштування Xpath Налаштування скрипт…" at bounding box center [820, 191] width 1364 height 276
click at [417, 268] on div "XPath Ім'я Xpath Тільки для регіонів Маска Перевірка наявності номера Кнопка ви…" at bounding box center [820, 229] width 1317 height 101
click at [41, 493] on link "Гео" at bounding box center [80, 495] width 101 height 23
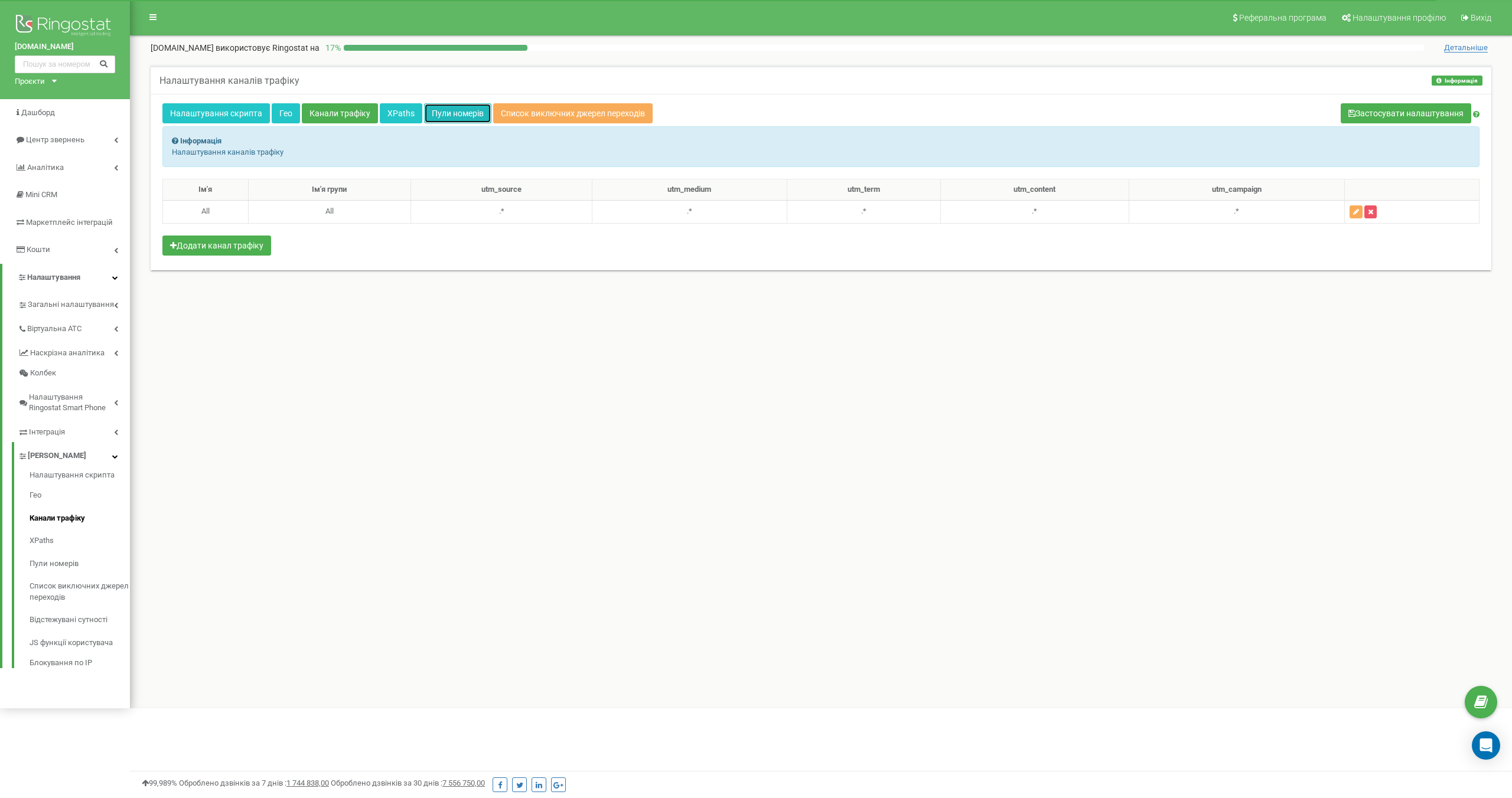
click at [465, 112] on link "Пули номерів" at bounding box center [458, 113] width 67 height 20
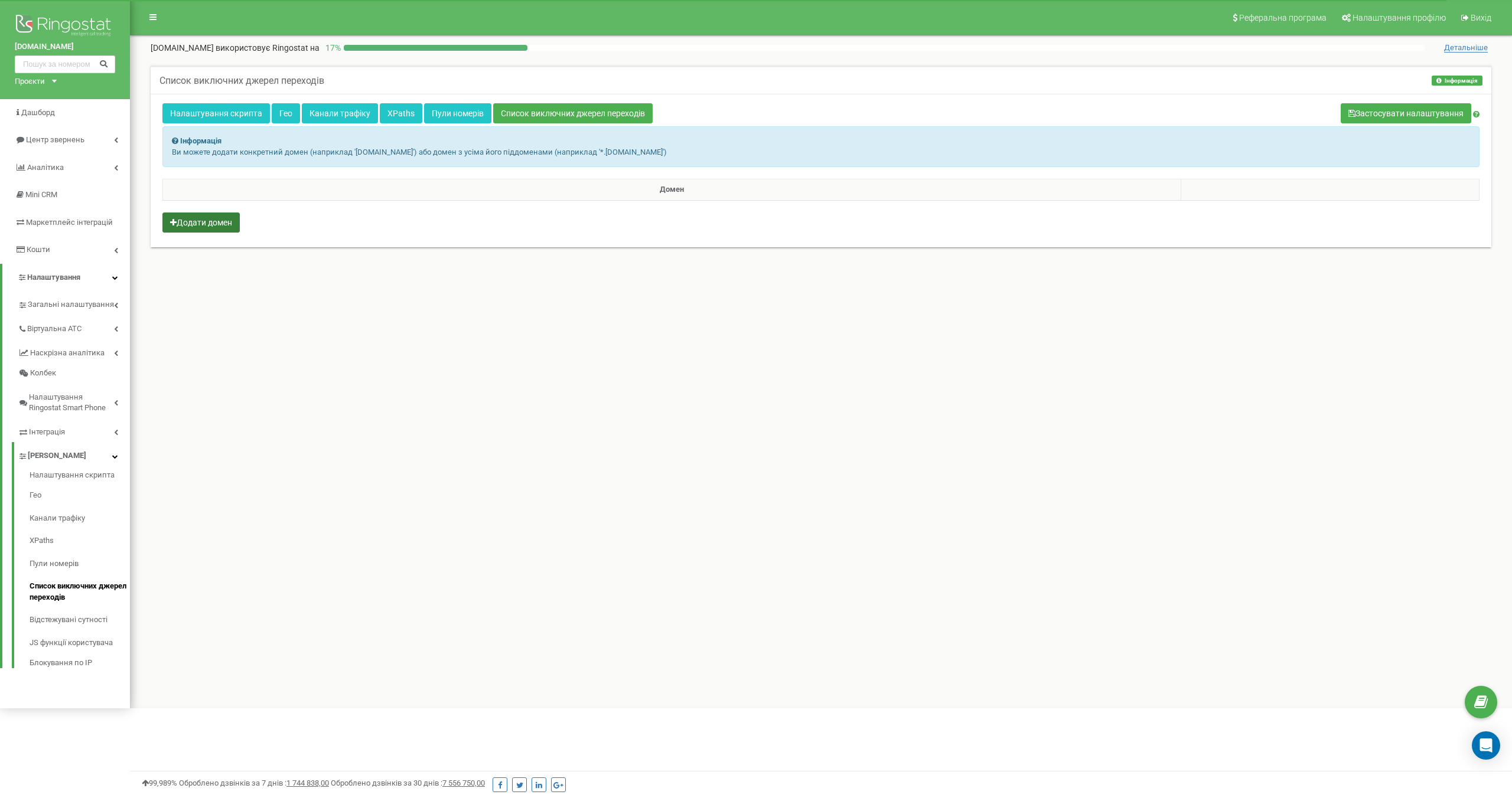
click at [214, 220] on button "Додати домен" at bounding box center [201, 222] width 77 height 20
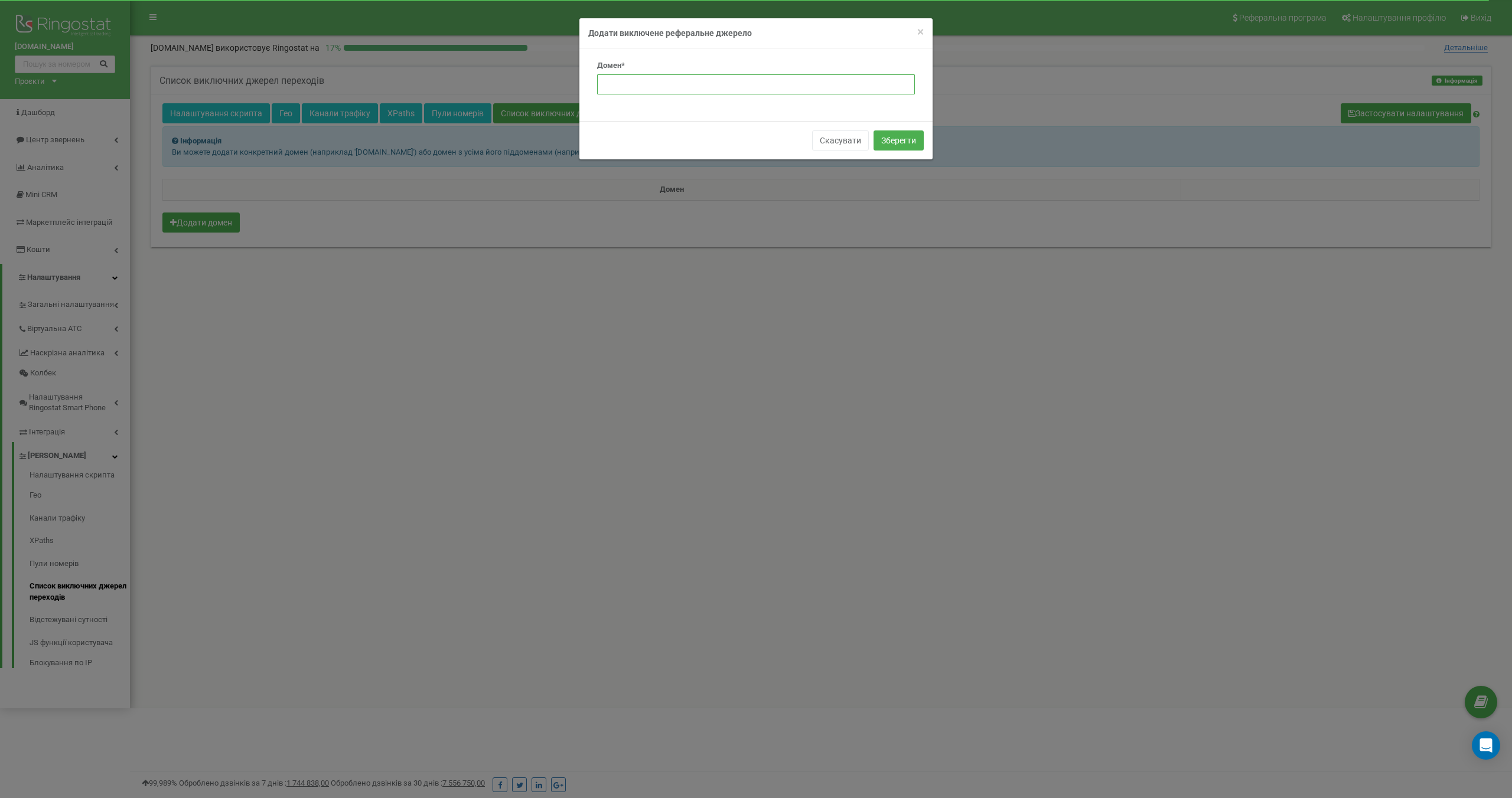
click at [669, 84] on input at bounding box center [756, 85] width 318 height 20
type input "localhost"
click at [891, 134] on button "Зберегти" at bounding box center [899, 140] width 50 height 20
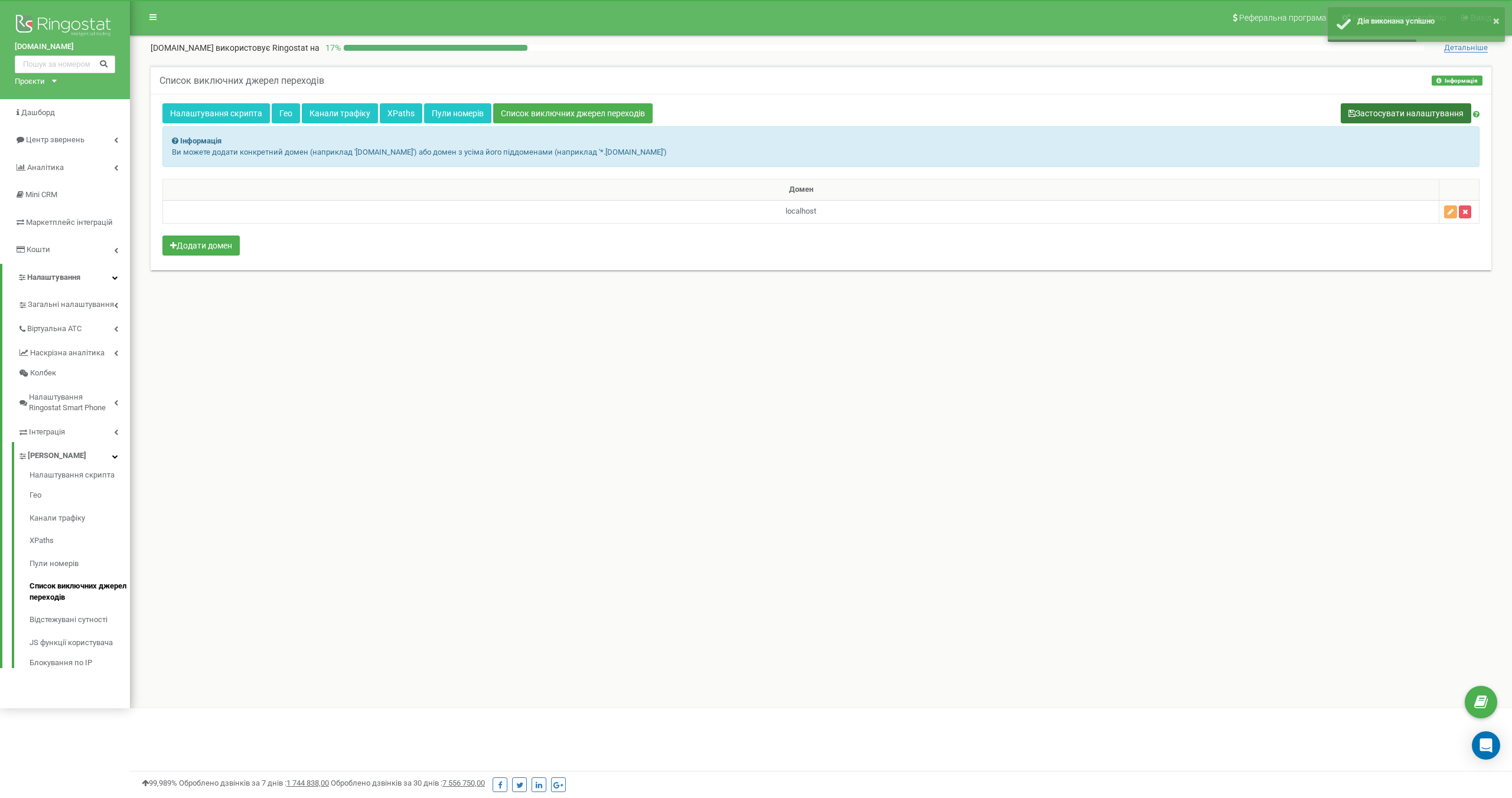
click at [1435, 114] on button "Застосувати налаштування" at bounding box center [1405, 113] width 130 height 20
click at [531, 225] on div "Домен localhost Додати домен" at bounding box center [820, 218] width 1317 height 80
click at [1382, 110] on button "Застосувати налаштування" at bounding box center [1405, 113] width 130 height 20
click at [958, 108] on div "Налаштування скрипта Гео Канали трафіку XPaths Пули номерів Список виключних дж…" at bounding box center [820, 114] width 1317 height 23
